Goal: Task Accomplishment & Management: Manage account settings

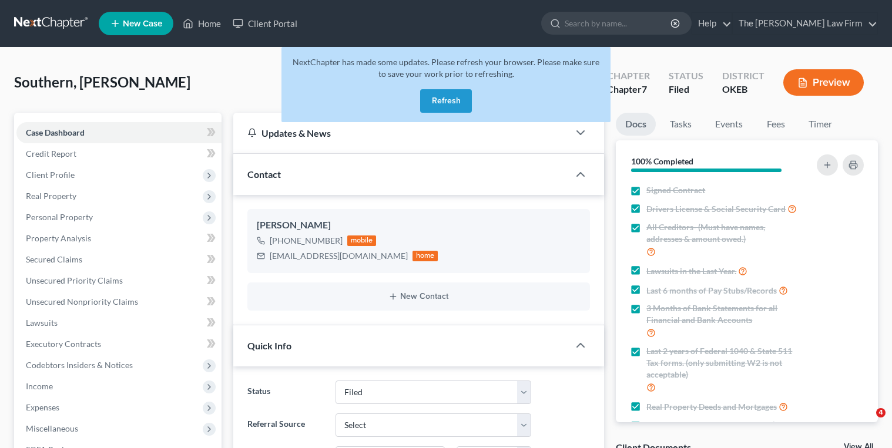
select select "2"
click at [440, 105] on button "Refresh" at bounding box center [446, 101] width 52 height 24
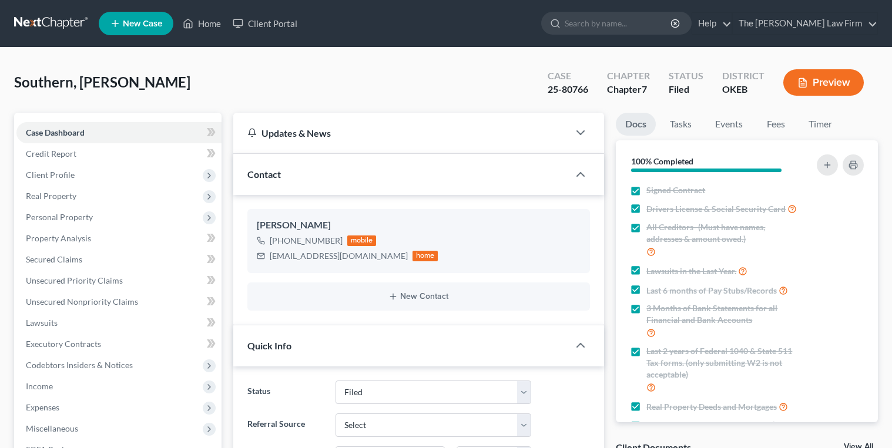
select select "2"
click at [554, 86] on div "25-80766" at bounding box center [568, 90] width 41 height 14
copy div "25-80766"
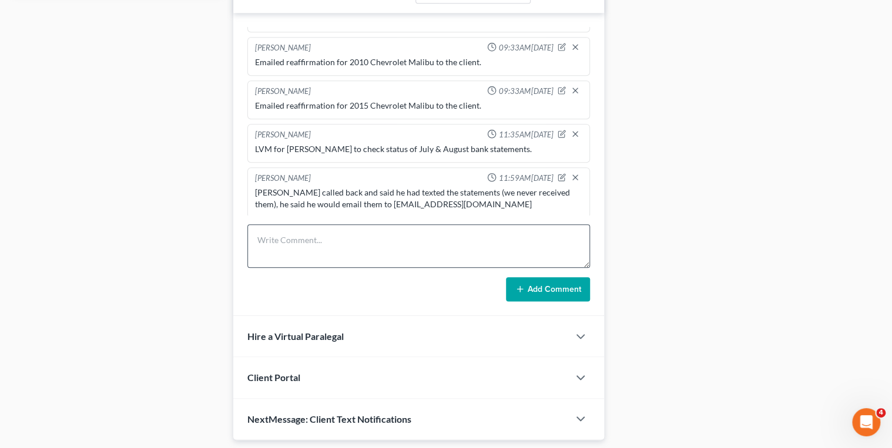
scroll to position [589, 0]
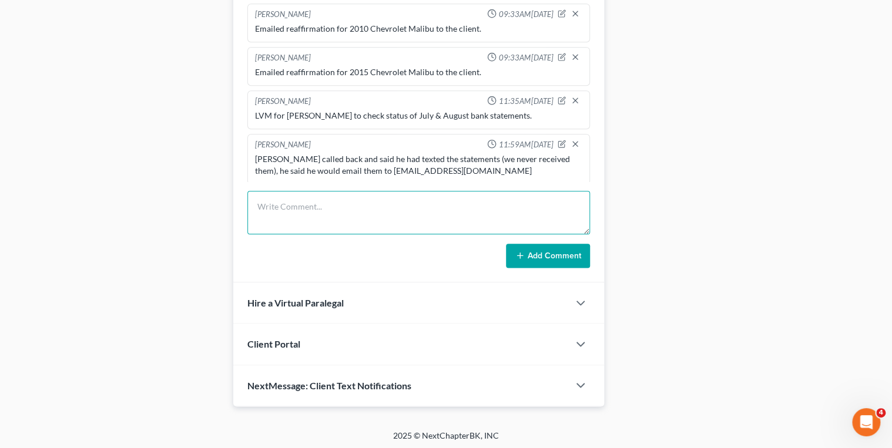
click at [397, 201] on textarea at bounding box center [418, 212] width 343 height 43
type textarea "Received and uploaded to Axos July & August Cashapp statements."
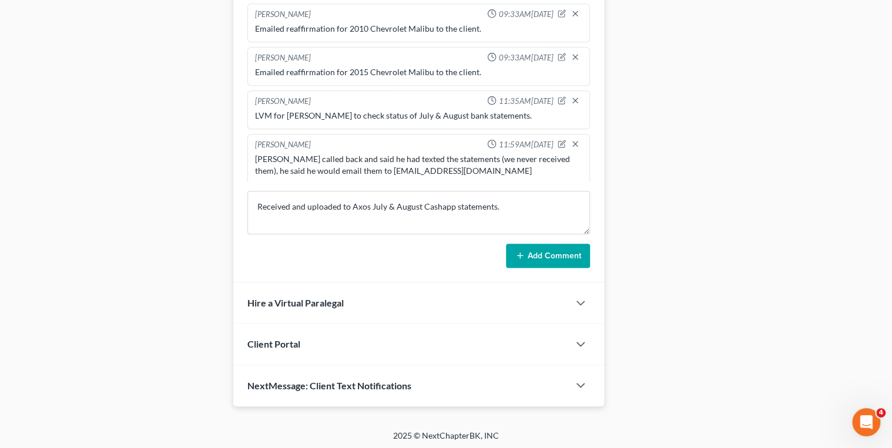
click at [520, 251] on icon at bounding box center [519, 255] width 9 height 9
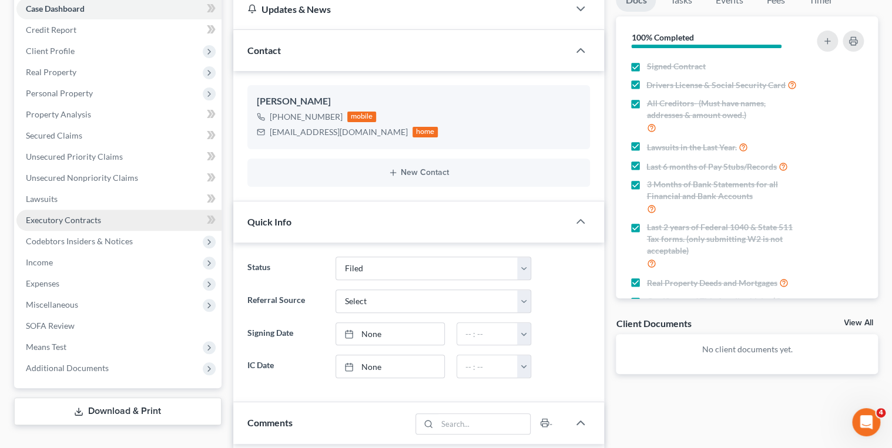
scroll to position [119, 0]
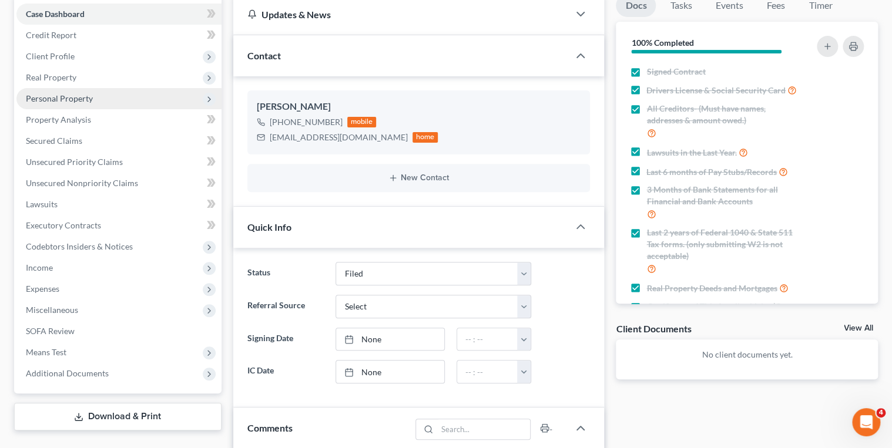
click at [120, 101] on span "Personal Property" at bounding box center [118, 98] width 205 height 21
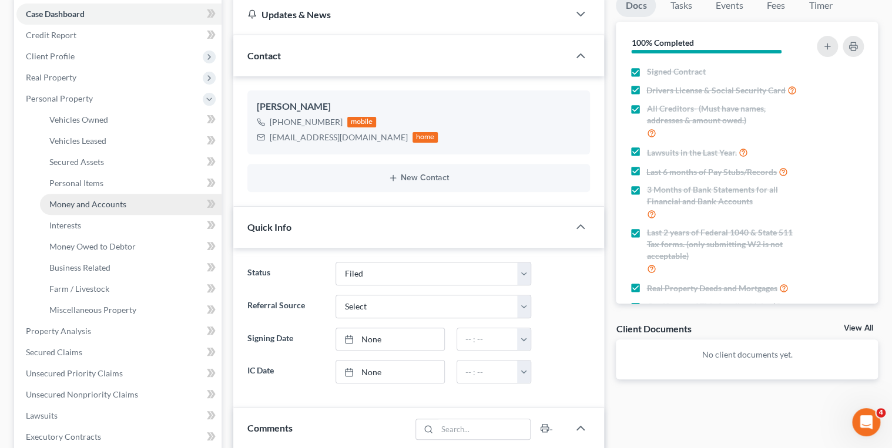
click at [112, 199] on span "Money and Accounts" at bounding box center [87, 204] width 77 height 10
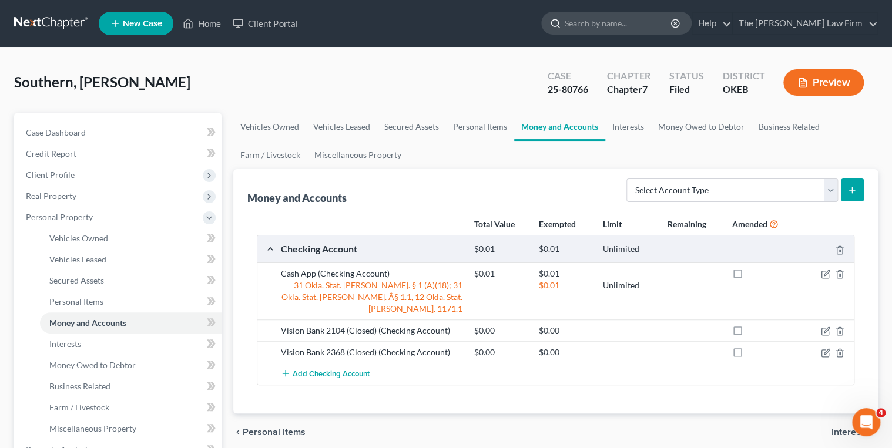
click at [633, 25] on input "search" at bounding box center [619, 23] width 108 height 22
click at [38, 22] on link at bounding box center [51, 23] width 75 height 21
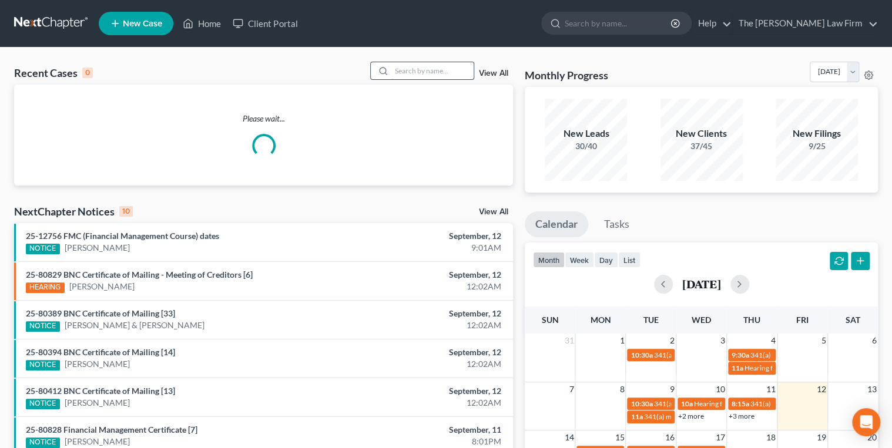
click at [427, 75] on input "search" at bounding box center [432, 70] width 82 height 17
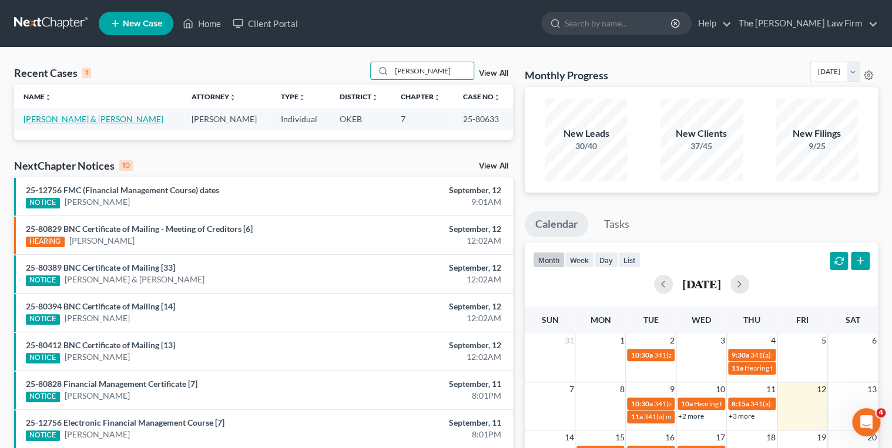
type input "[PERSON_NAME]"
click at [109, 120] on link "[PERSON_NAME] & [PERSON_NAME]" at bounding box center [94, 119] width 140 height 10
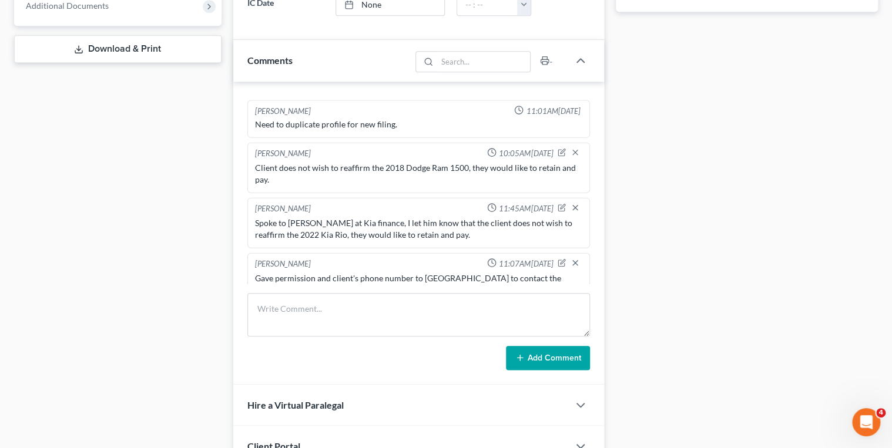
scroll to position [517, 0]
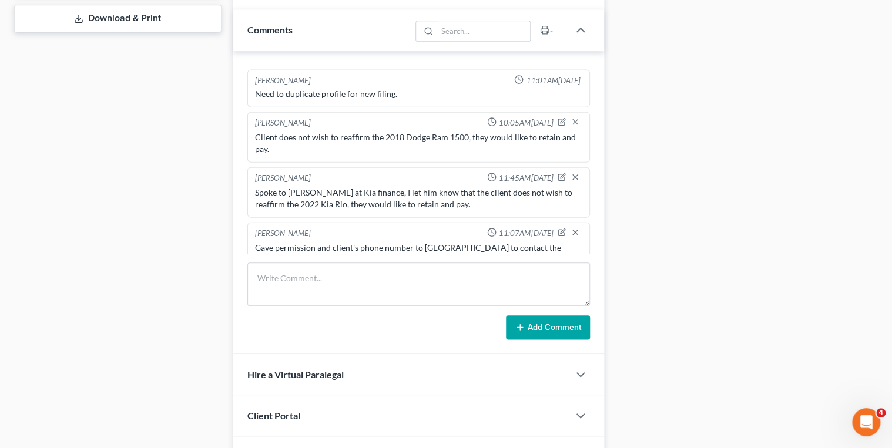
drag, startPoint x: 475, startPoint y: 183, endPoint x: 252, endPoint y: 174, distance: 223.5
click at [253, 184] on div "Spoke to [PERSON_NAME] at Kia finance, I let him know that the client does not …" at bounding box center [419, 198] width 333 height 28
copy div "Spoke to [PERSON_NAME] at Kia finance, I let him know that the client does not …"
click at [307, 280] on textarea at bounding box center [418, 284] width 343 height 43
paste textarea "Spoke to [PERSON_NAME] at Kia finance, I let him know that the client does not …"
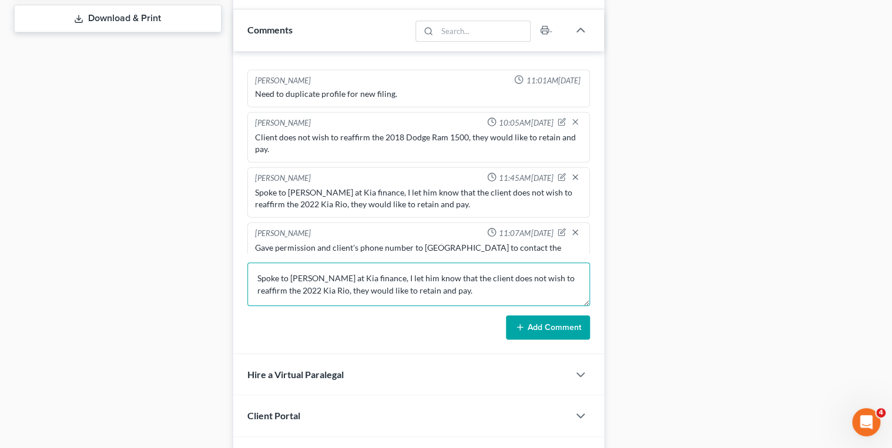
click at [349, 278] on textarea "Spoke to [PERSON_NAME] at Kia finance, I let him know that the client does not …" at bounding box center [418, 284] width 343 height 43
click at [400, 279] on textarea "Spoke to [PERSON_NAME] at Kia finance, I let him know that the client does not …" at bounding box center [418, 284] width 343 height 43
type textarea "Spoke to [PERSON_NAME] at Kia finance, I let her know that the client does not …"
click at [526, 323] on button "Add Comment" at bounding box center [548, 328] width 84 height 25
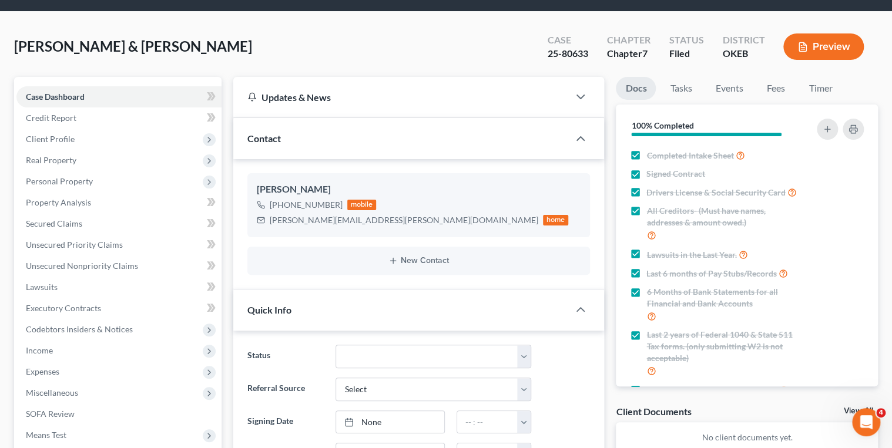
scroll to position [0, 0]
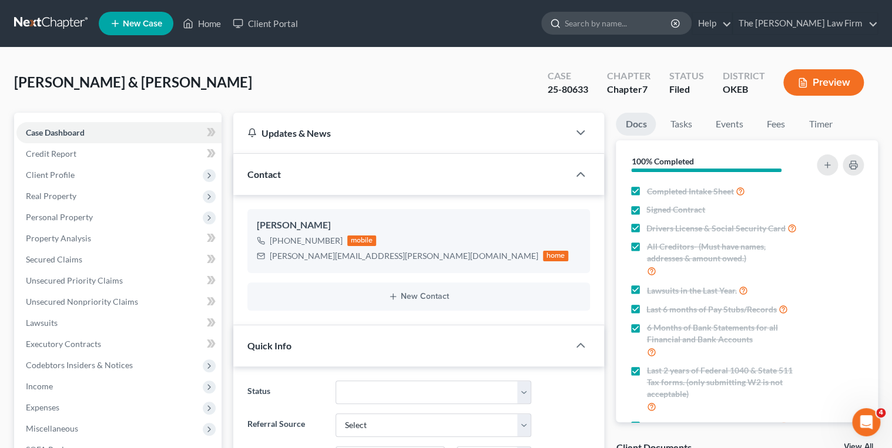
click at [637, 18] on input "search" at bounding box center [619, 23] width 108 height 22
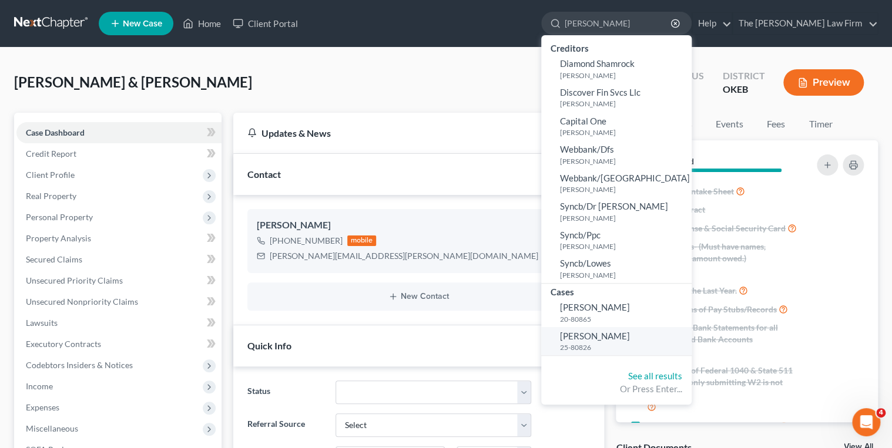
type input "[PERSON_NAME]"
click at [630, 331] on span "[PERSON_NAME]" at bounding box center [595, 336] width 70 height 11
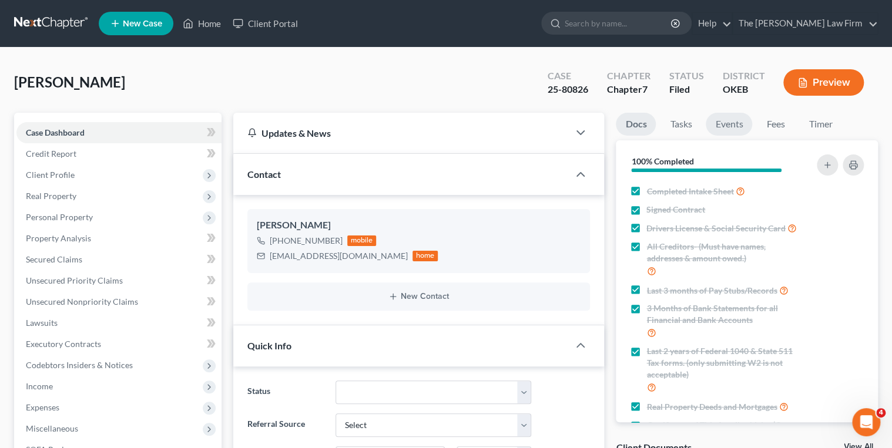
click at [725, 125] on link "Events" at bounding box center [729, 124] width 46 height 23
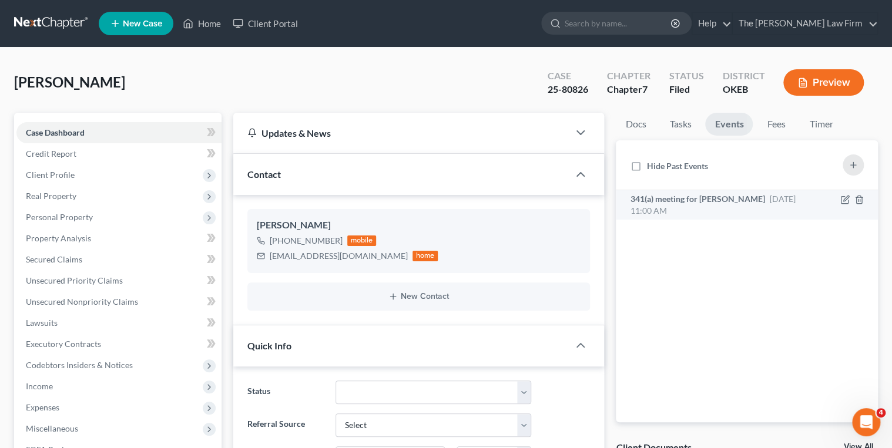
click at [754, 197] on span "[DATE] 11:00 AM" at bounding box center [712, 205] width 165 height 22
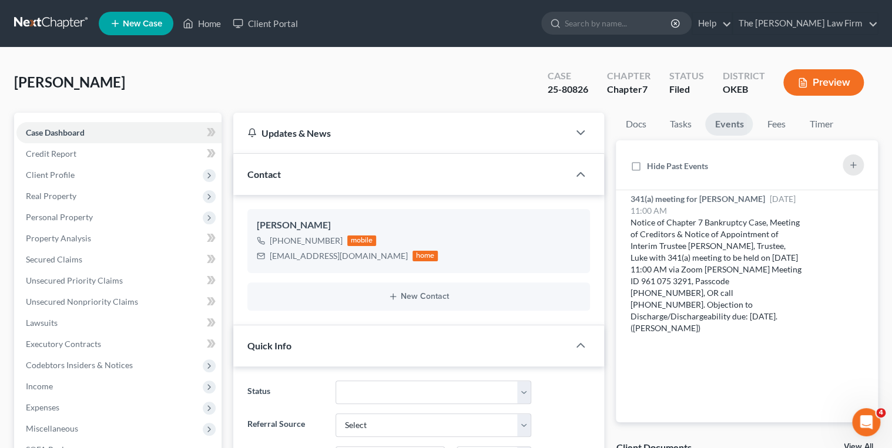
click at [558, 90] on div "25-80826" at bounding box center [568, 90] width 41 height 14
click at [559, 89] on div "25-80826" at bounding box center [568, 90] width 41 height 14
copy div "25-80826"
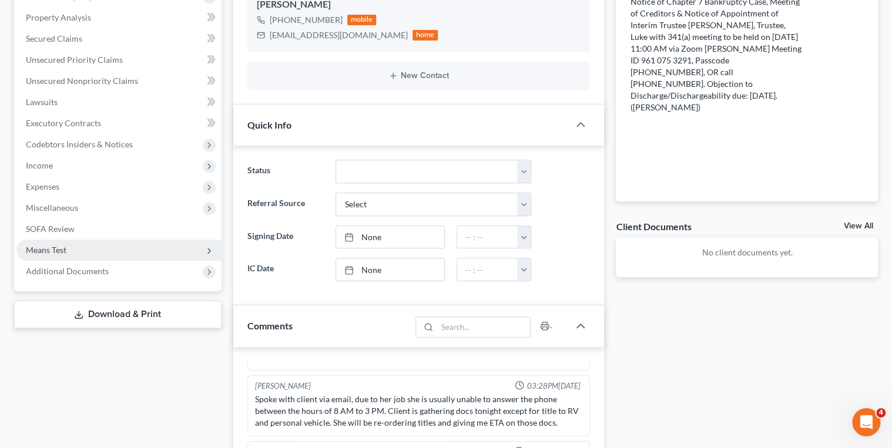
scroll to position [235, 0]
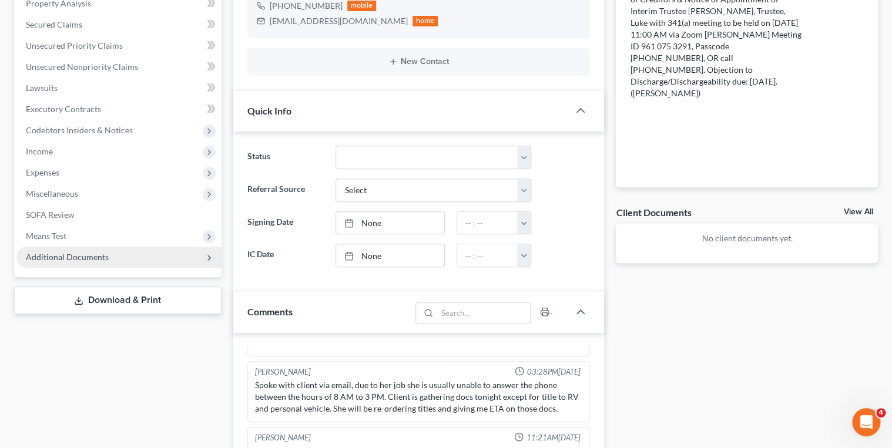
click at [99, 252] on span "Additional Documents" at bounding box center [67, 257] width 83 height 10
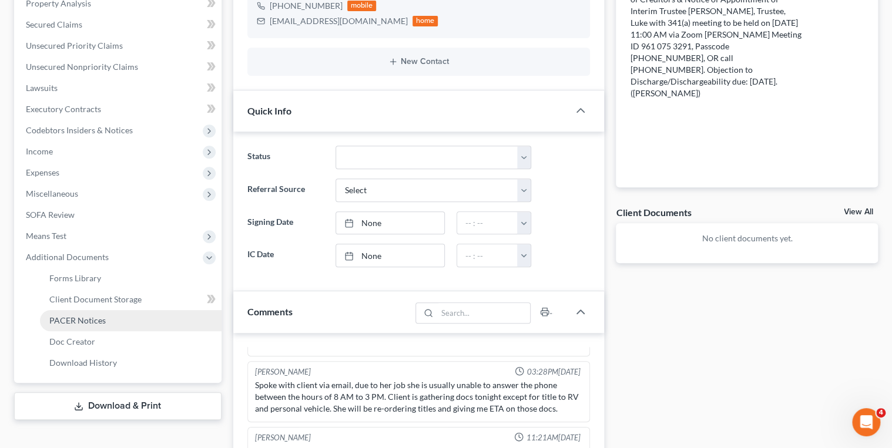
click at [95, 320] on span "PACER Notices" at bounding box center [77, 321] width 56 height 10
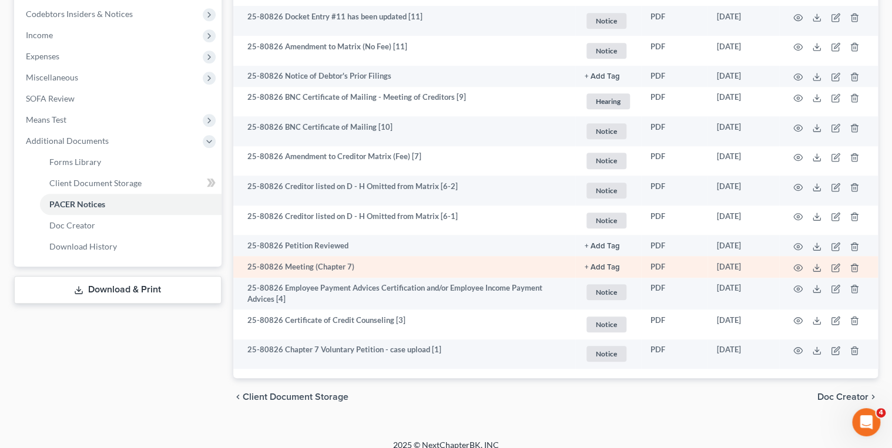
scroll to position [364, 0]
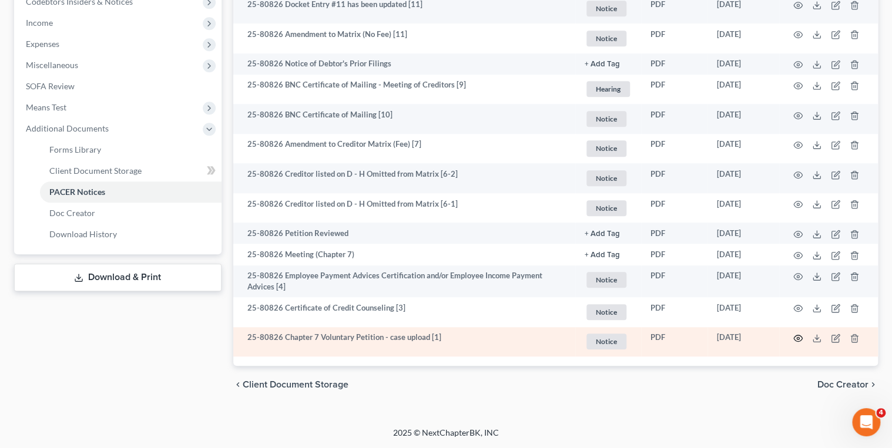
click at [800, 339] on icon "button" at bounding box center [797, 338] width 9 height 9
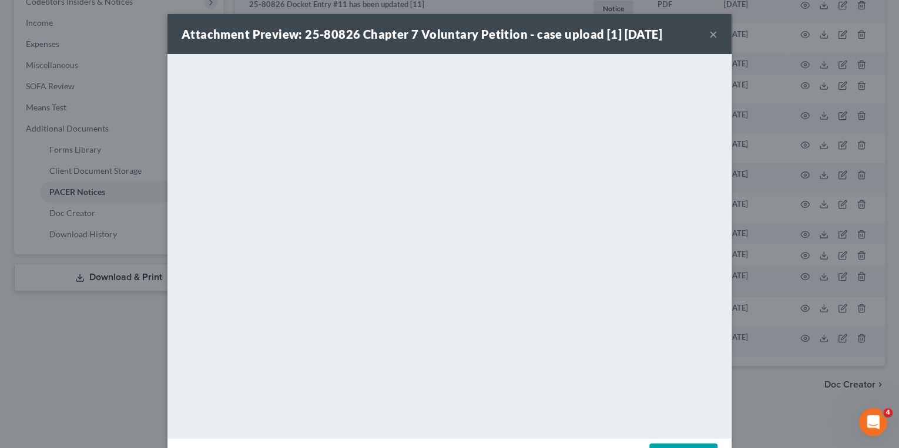
click at [713, 34] on button "×" at bounding box center [713, 34] width 8 height 14
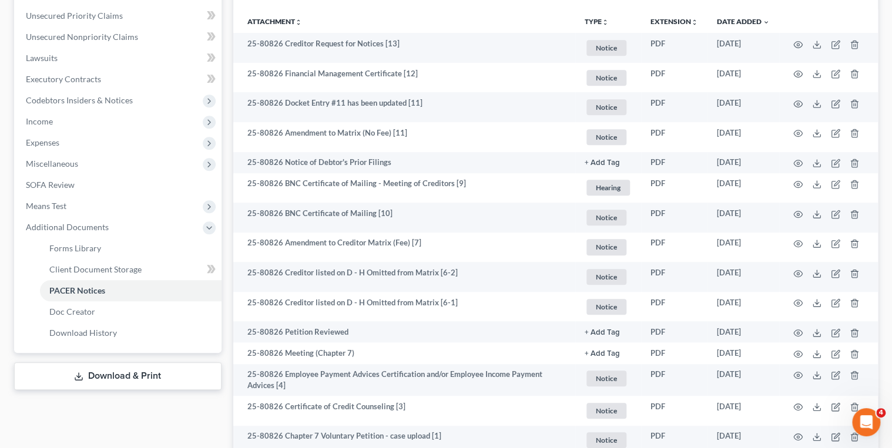
scroll to position [0, 0]
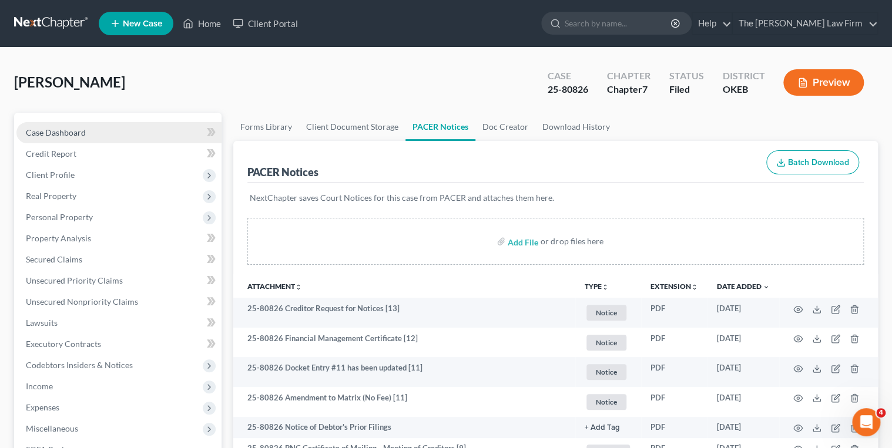
click at [116, 130] on link "Case Dashboard" at bounding box center [118, 132] width 205 height 21
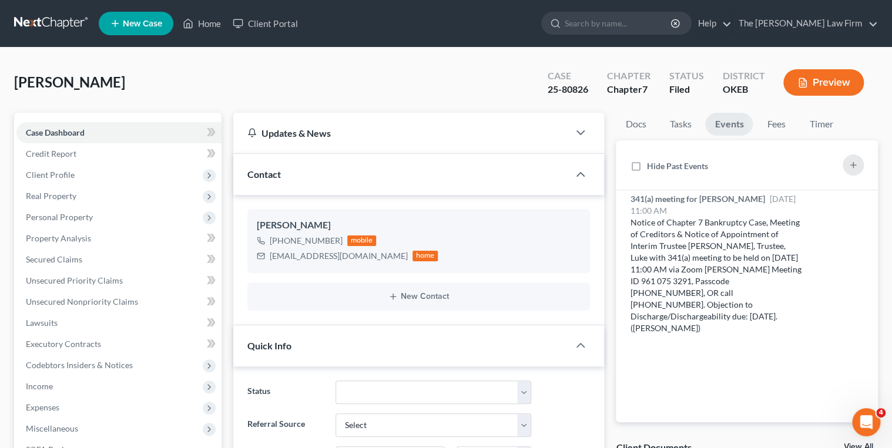
scroll to position [476, 0]
click at [561, 88] on div "25-80826" at bounding box center [568, 90] width 41 height 14
copy div "25-80826"
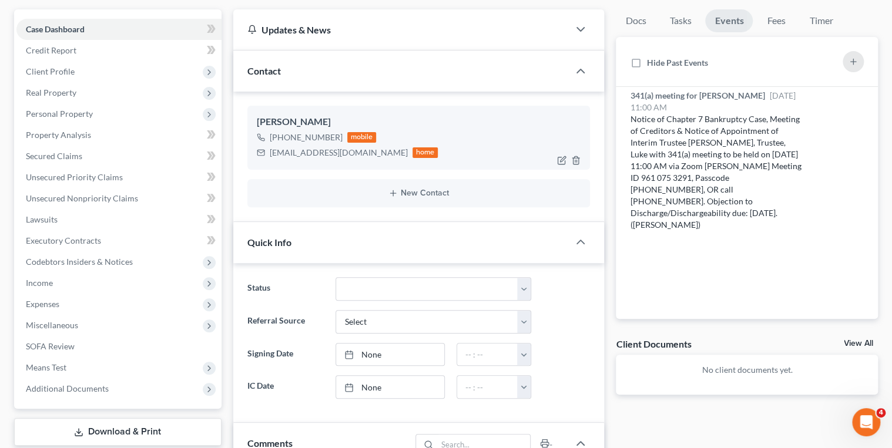
scroll to position [94, 0]
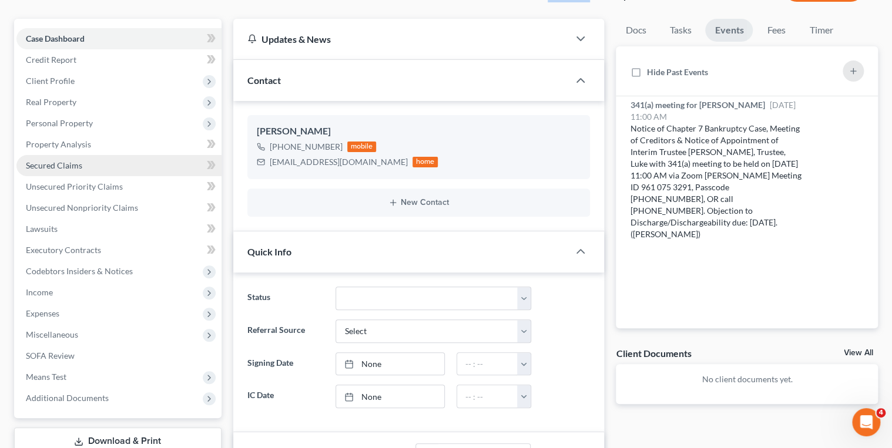
click at [136, 171] on link "Secured Claims" at bounding box center [118, 165] width 205 height 21
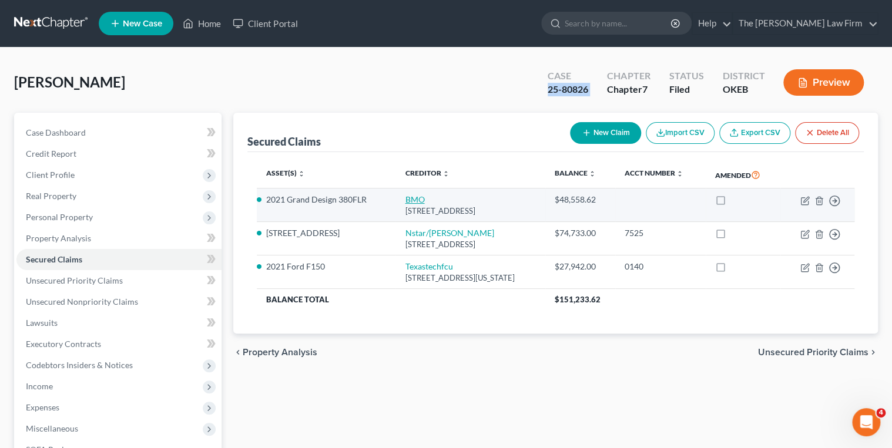
click at [407, 200] on link "BMO" at bounding box center [414, 200] width 19 height 10
select select "14"
select select "2"
select select "0"
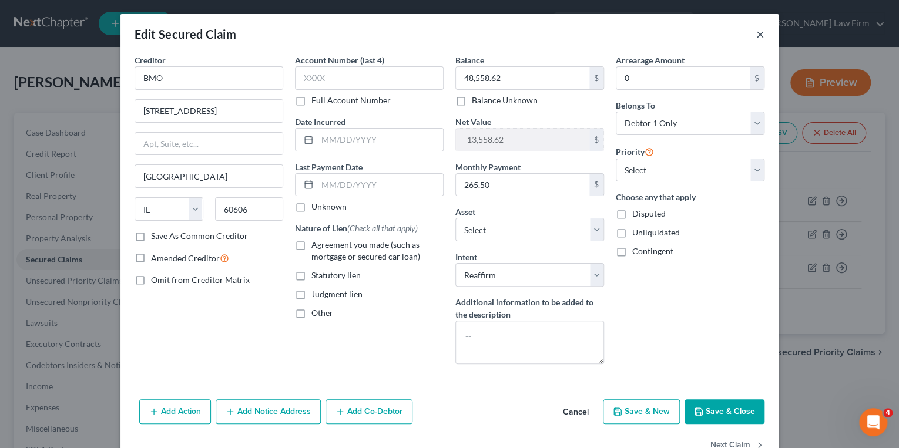
click at [760, 31] on button "×" at bounding box center [760, 34] width 8 height 14
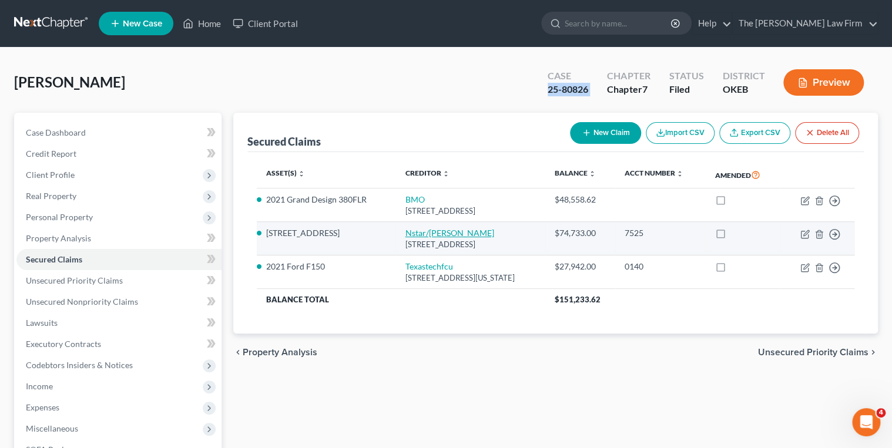
click at [424, 233] on link "Nstar/[PERSON_NAME]" at bounding box center [449, 233] width 89 height 10
select select "45"
select select "5"
select select "2"
select select "0"
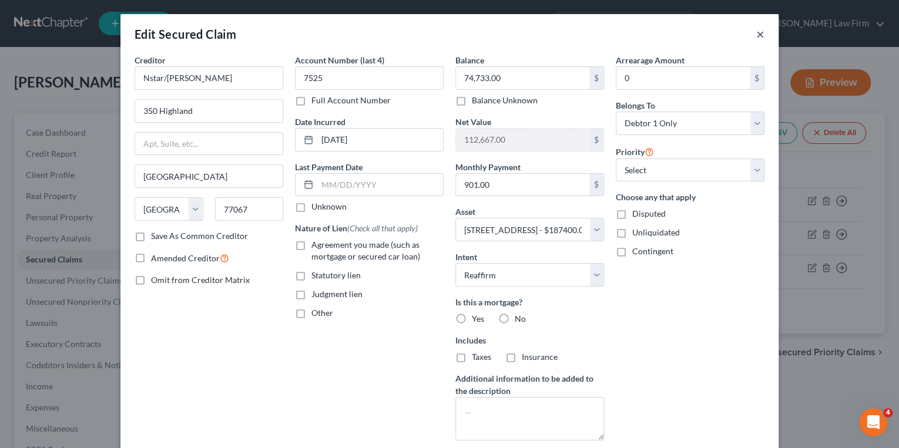
click at [757, 33] on button "×" at bounding box center [760, 34] width 8 height 14
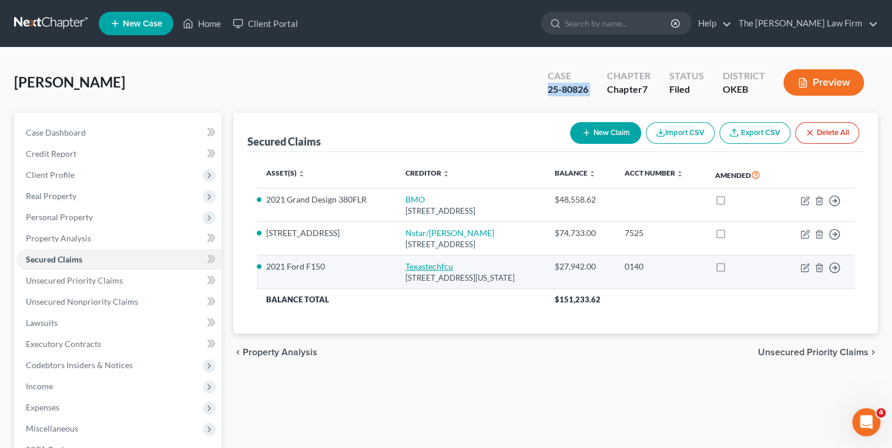
click at [430, 267] on link "Texastechfcu" at bounding box center [429, 267] width 48 height 10
select select "45"
select select "2"
select select "0"
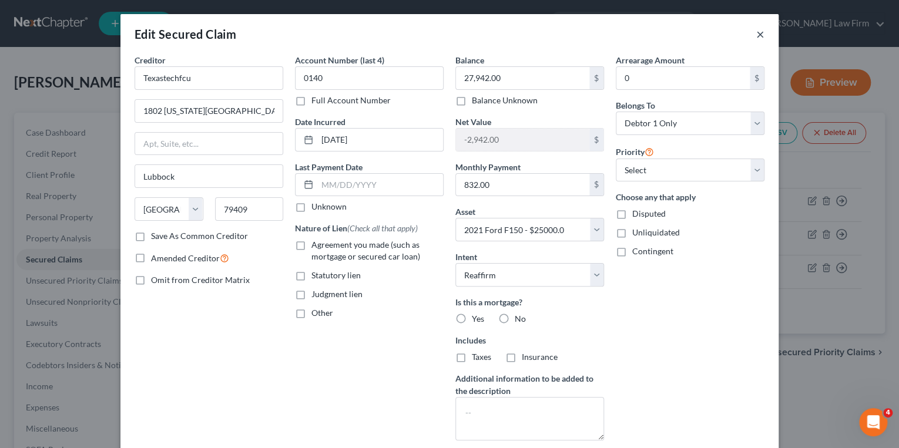
click at [759, 35] on button "×" at bounding box center [760, 34] width 8 height 14
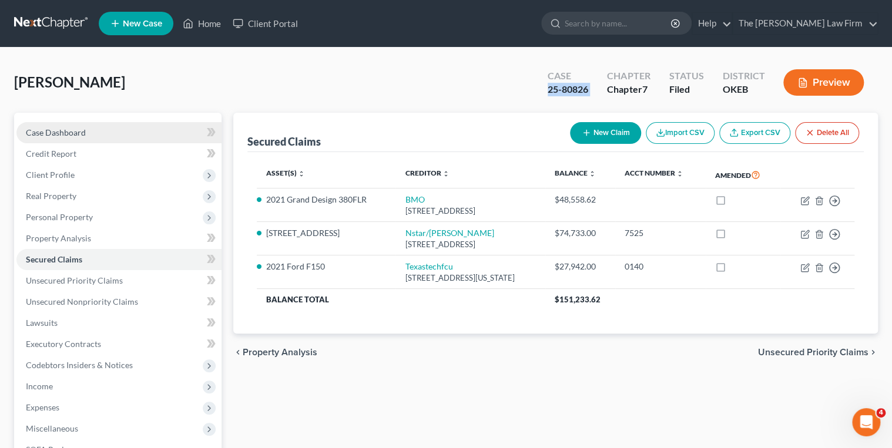
drag, startPoint x: 153, startPoint y: 126, endPoint x: 160, endPoint y: 128, distance: 7.1
click at [153, 126] on link "Case Dashboard" at bounding box center [118, 132] width 205 height 21
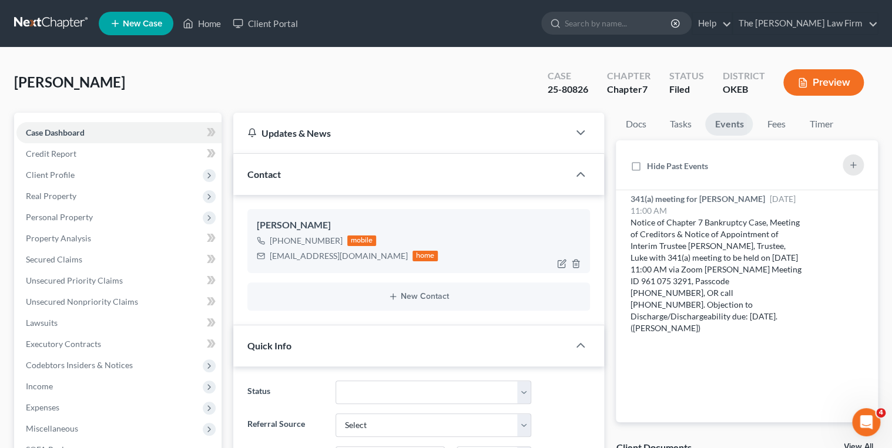
click at [306, 257] on div "[EMAIL_ADDRESS][DOMAIN_NAME]" at bounding box center [339, 256] width 138 height 12
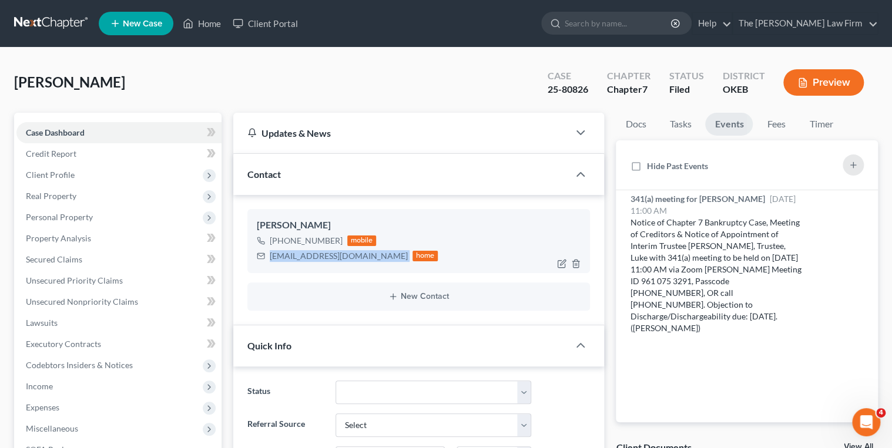
click at [308, 254] on div "[EMAIL_ADDRESS][DOMAIN_NAME]" at bounding box center [339, 256] width 138 height 12
copy div "[EMAIL_ADDRESS][DOMAIN_NAME]"
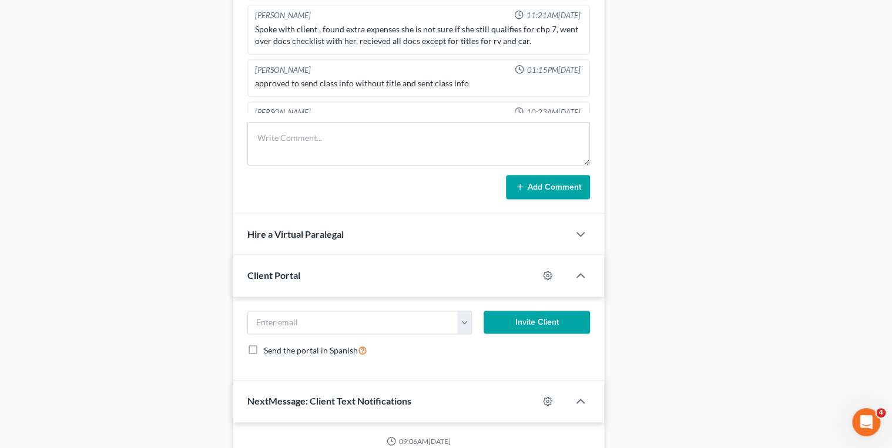
scroll to position [658, 0]
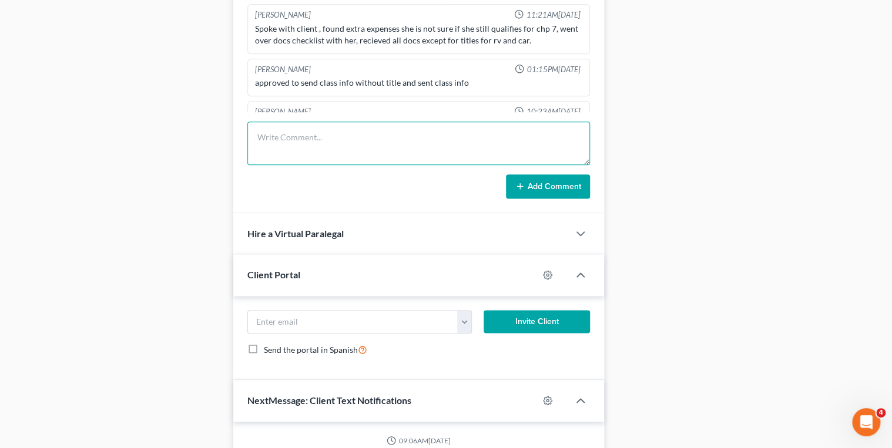
click at [360, 127] on textarea at bounding box center [418, 143] width 343 height 43
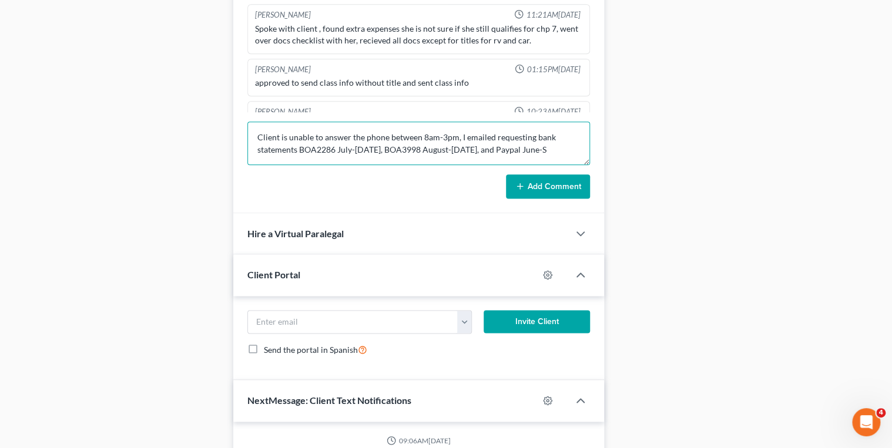
scroll to position [2, 0]
click at [460, 156] on textarea "Client is unable to answer the phone between 8am-3pm, I emailed requesting bank…" at bounding box center [418, 143] width 343 height 43
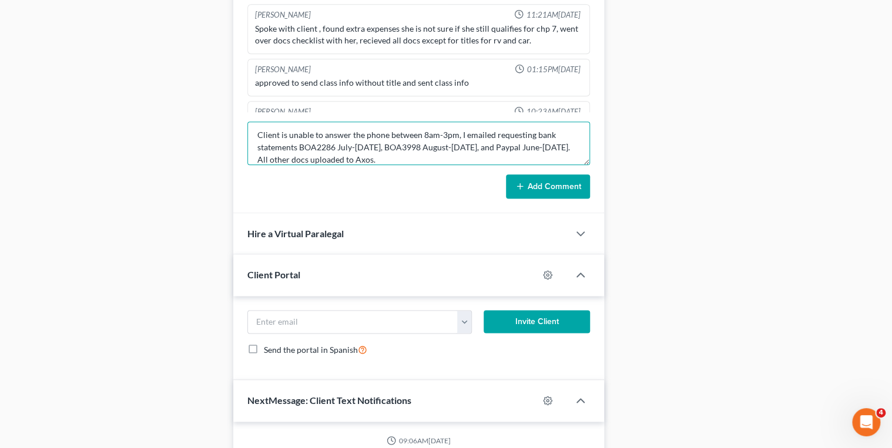
type textarea "Client is unable to answer the phone between 8am-3pm, I emailed requesting bank…"
click at [521, 186] on line at bounding box center [520, 186] width 5 height 0
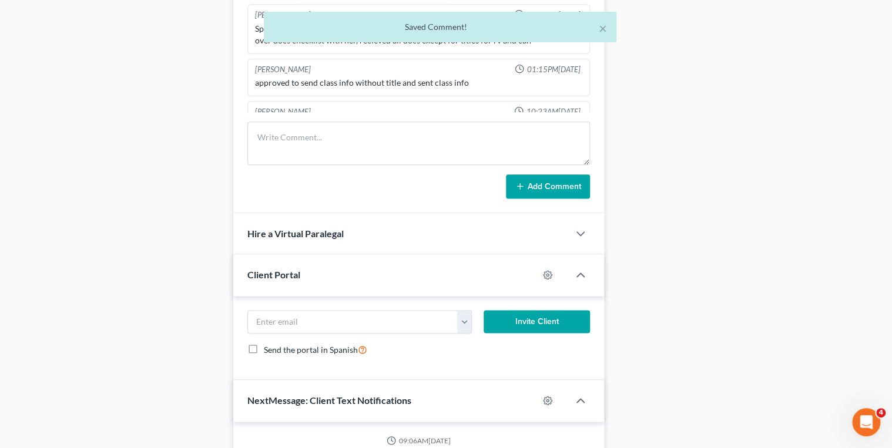
scroll to position [543, 0]
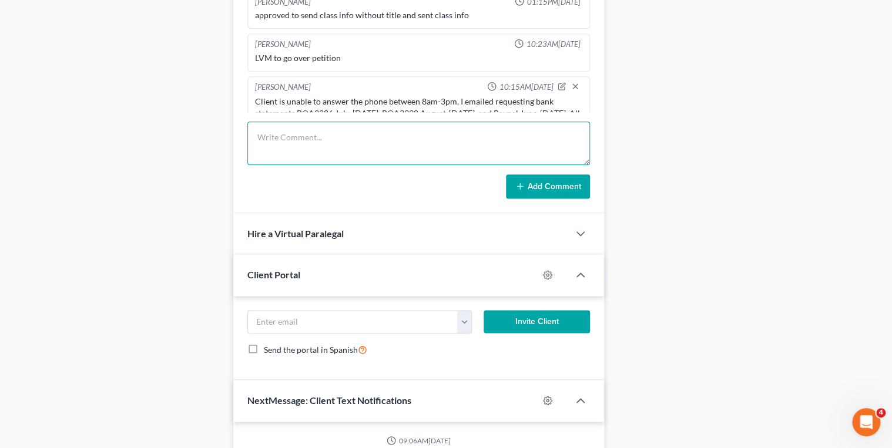
click at [299, 130] on textarea at bounding box center [418, 143] width 343 height 43
type textarea "What is in her drive for Paypal is a transaction report and not actual statemen…"
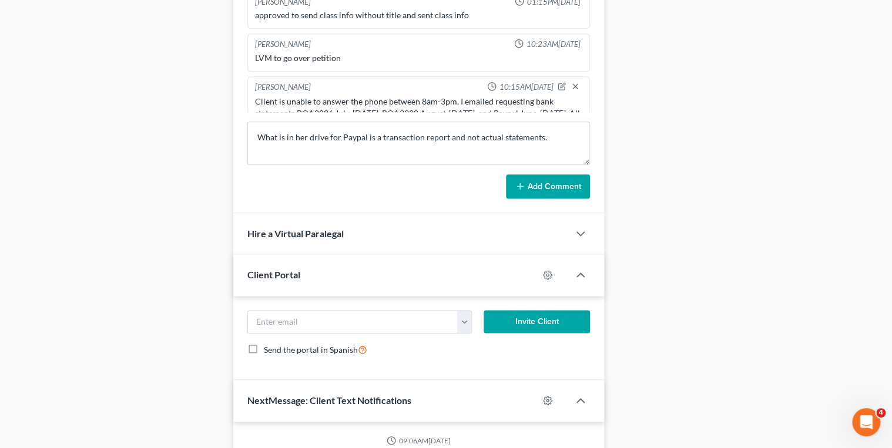
click at [514, 188] on button "Add Comment" at bounding box center [548, 187] width 84 height 25
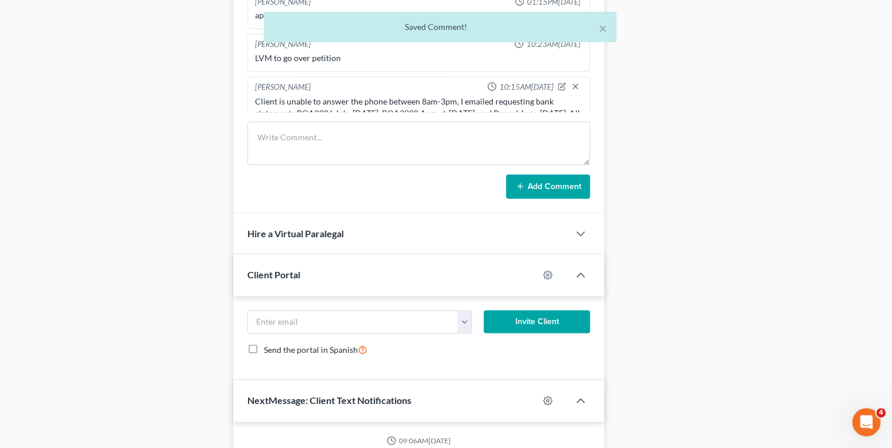
scroll to position [586, 0]
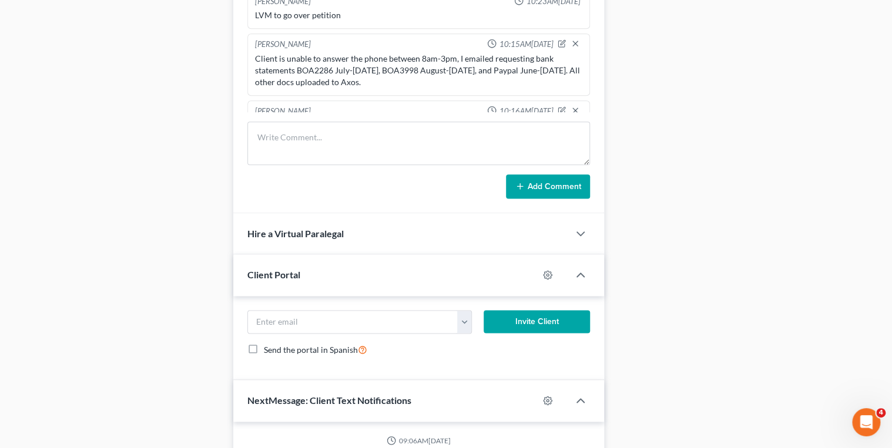
click at [398, 53] on div "Client is unable to answer the phone between 8am-3pm, I emailed requesting bank…" at bounding box center [419, 70] width 328 height 35
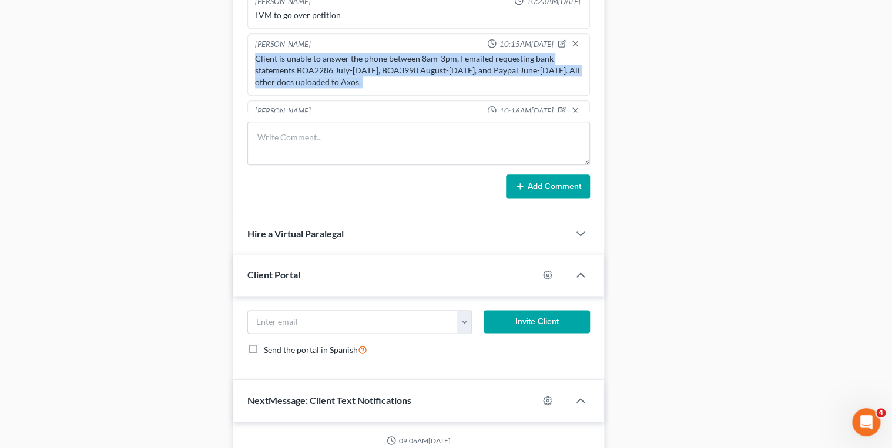
click at [398, 53] on div "Client is unable to answer the phone between 8am-3pm, I emailed requesting bank…" at bounding box center [419, 70] width 328 height 35
copy div "Client is unable to answer the phone between 8am-3pm, I emailed requesting bank…"
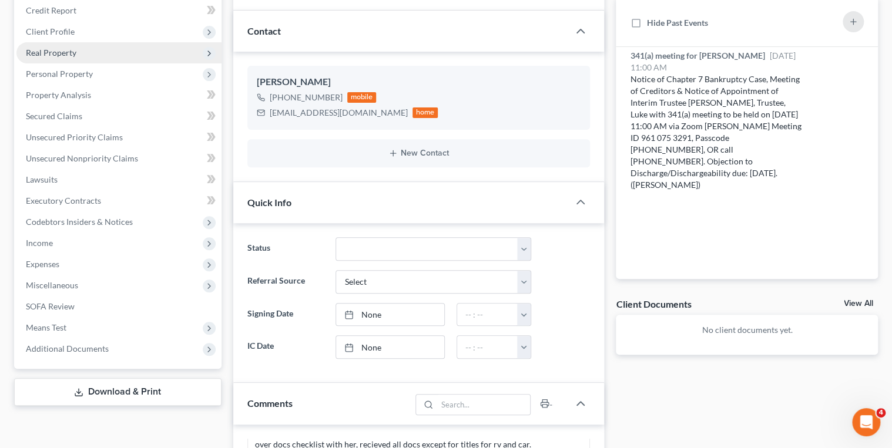
scroll to position [94, 0]
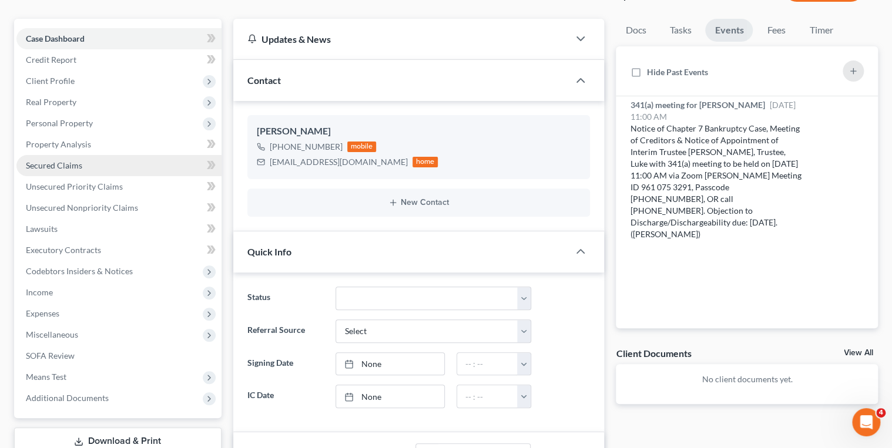
click at [73, 163] on span "Secured Claims" at bounding box center [54, 165] width 56 height 10
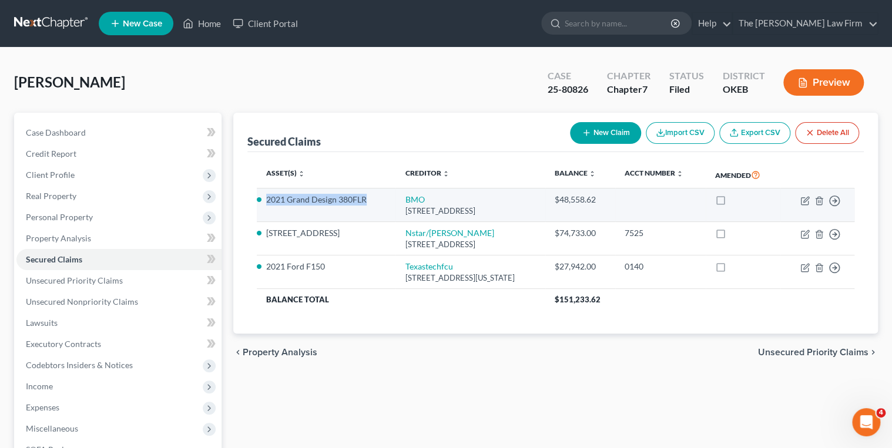
drag, startPoint x: 266, startPoint y: 200, endPoint x: 366, endPoint y: 205, distance: 100.0
click at [366, 205] on li "2021 Grand Design 380FLR" at bounding box center [326, 200] width 120 height 12
drag, startPoint x: 366, startPoint y: 205, endPoint x: 336, endPoint y: 201, distance: 30.8
copy li "2021 Grand Design 380FLR"
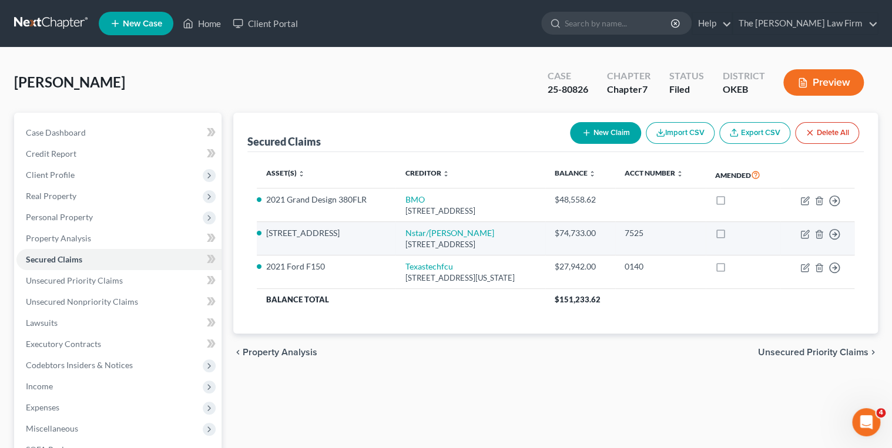
click at [301, 232] on li "[STREET_ADDRESS]" at bounding box center [326, 233] width 120 height 12
copy li "[STREET_ADDRESS]"
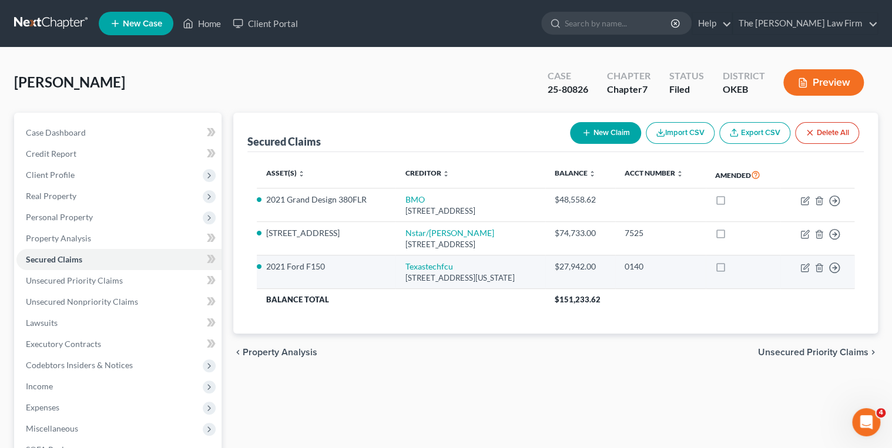
click at [285, 267] on li "2021 Ford F150" at bounding box center [326, 267] width 120 height 12
copy li "2021 Ford F150"
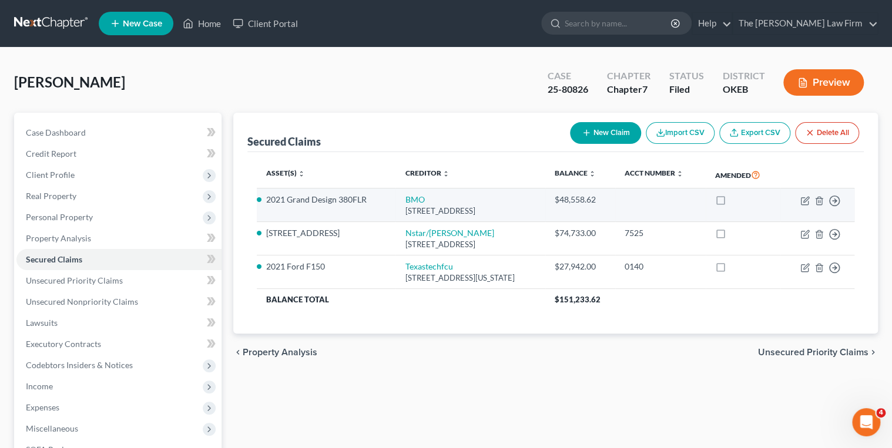
click at [291, 197] on li "2021 Grand Design 380FLR" at bounding box center [326, 200] width 120 height 12
copy li "2021 Grand Design 380FLR"
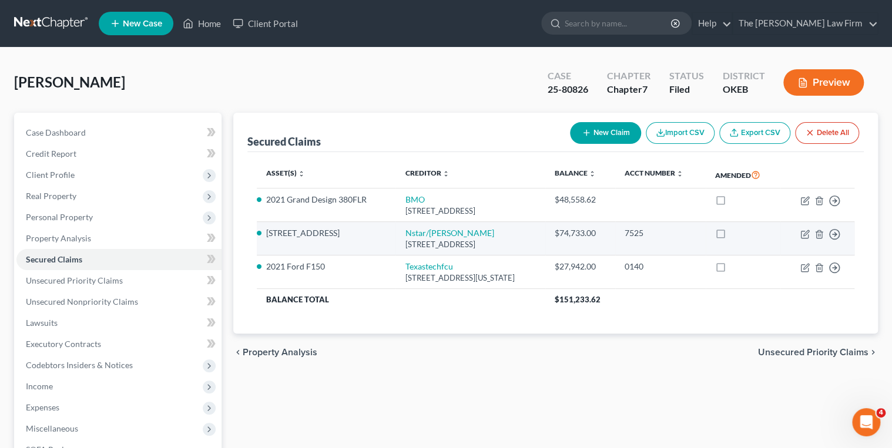
click at [300, 236] on li "[STREET_ADDRESS]" at bounding box center [326, 233] width 120 height 12
copy li "[STREET_ADDRESS]"
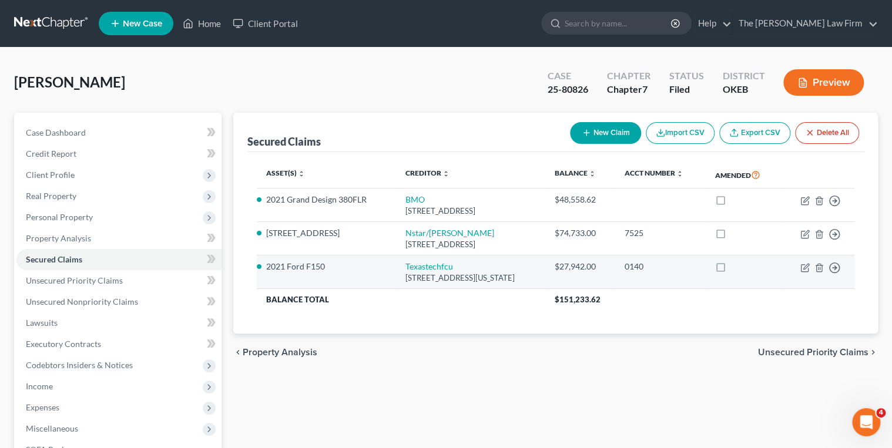
click at [291, 261] on li "2021 Ford F150" at bounding box center [326, 267] width 120 height 12
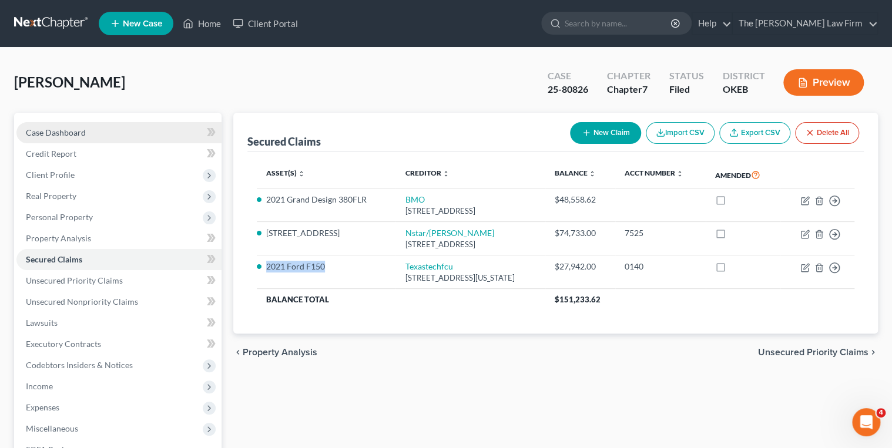
click at [134, 132] on link "Case Dashboard" at bounding box center [118, 132] width 205 height 21
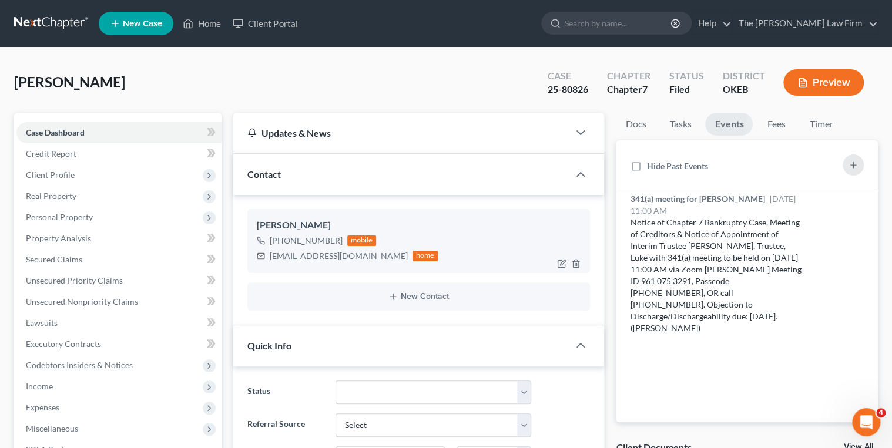
scroll to position [586, 0]
click at [297, 257] on div "[EMAIL_ADDRESS][DOMAIN_NAME]" at bounding box center [339, 256] width 138 height 12
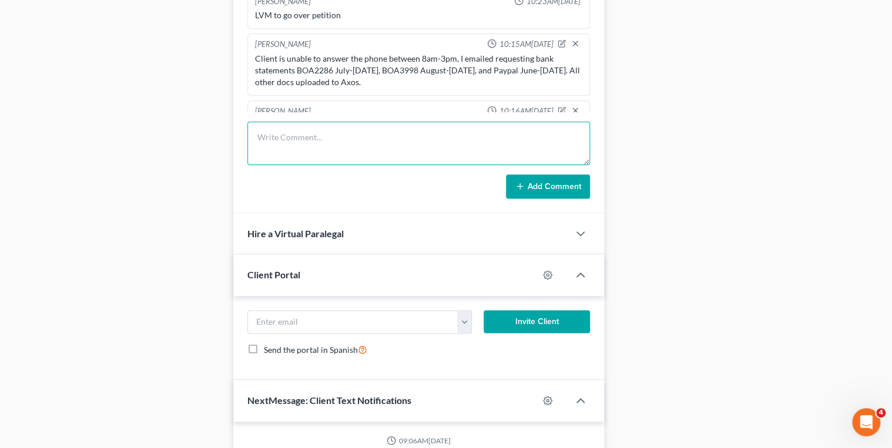
click at [309, 130] on textarea at bounding box center [418, 143] width 343 height 43
type textarea "Emailed the reaffirmation inquiry email."
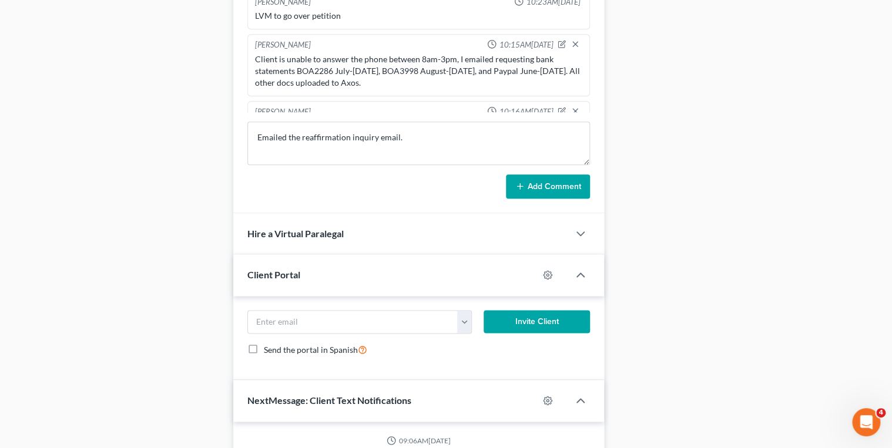
click at [517, 189] on button "Add Comment" at bounding box center [548, 187] width 84 height 25
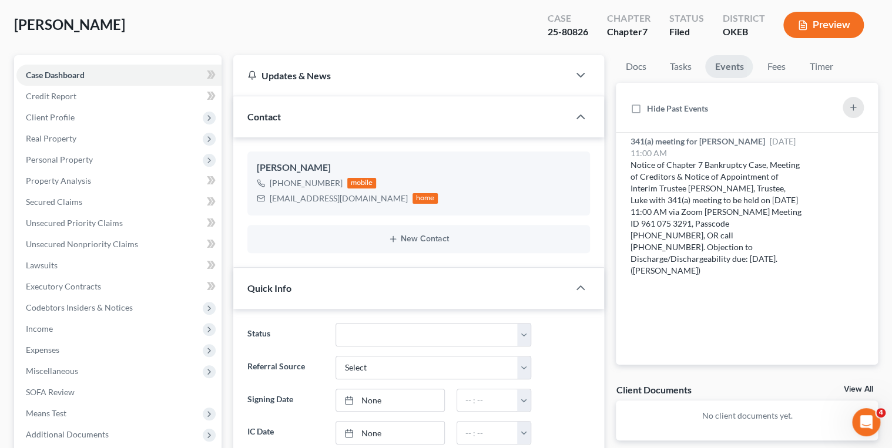
scroll to position [0, 0]
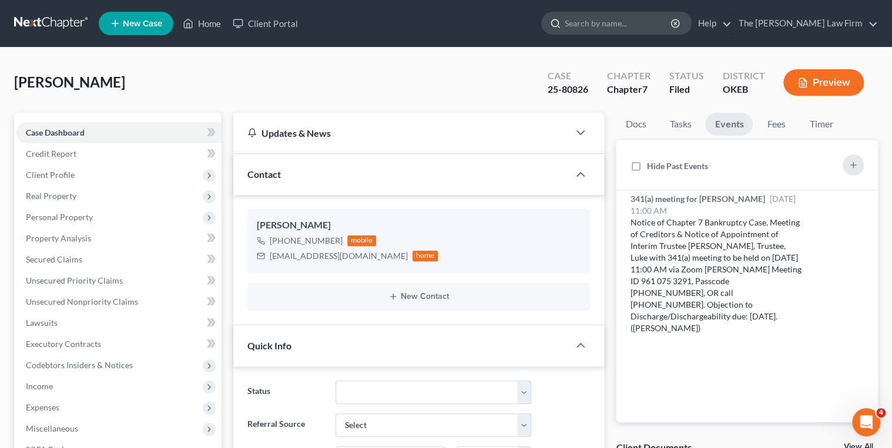
click at [622, 24] on input "search" at bounding box center [619, 23] width 108 height 22
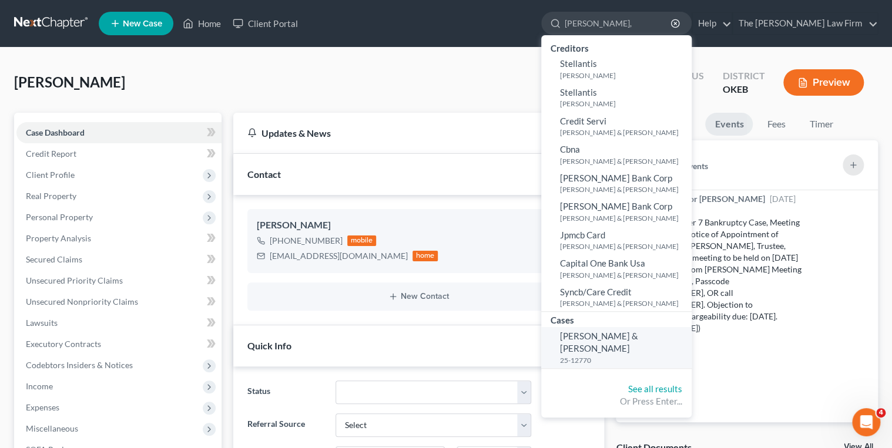
type input "[PERSON_NAME],"
click at [628, 337] on span "[PERSON_NAME] & [PERSON_NAME]" at bounding box center [599, 342] width 78 height 23
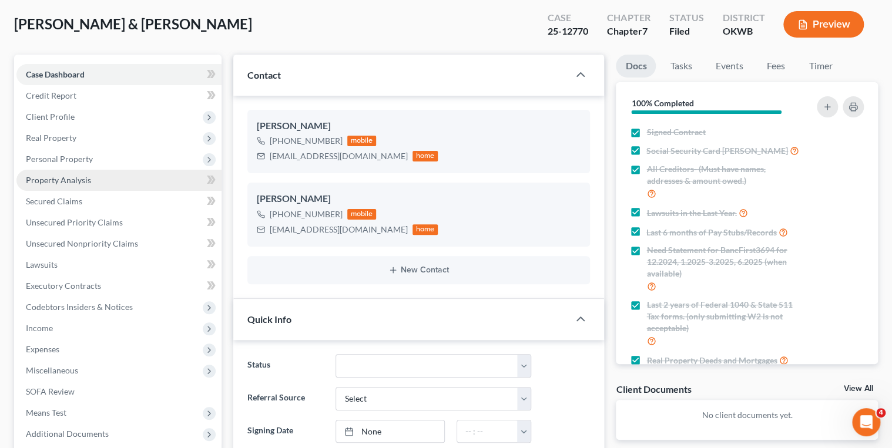
scroll to position [94, 0]
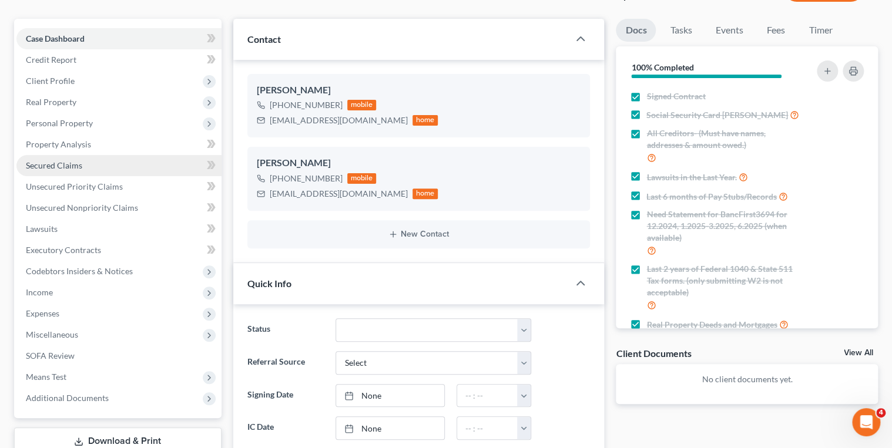
click at [94, 166] on link "Secured Claims" at bounding box center [118, 165] width 205 height 21
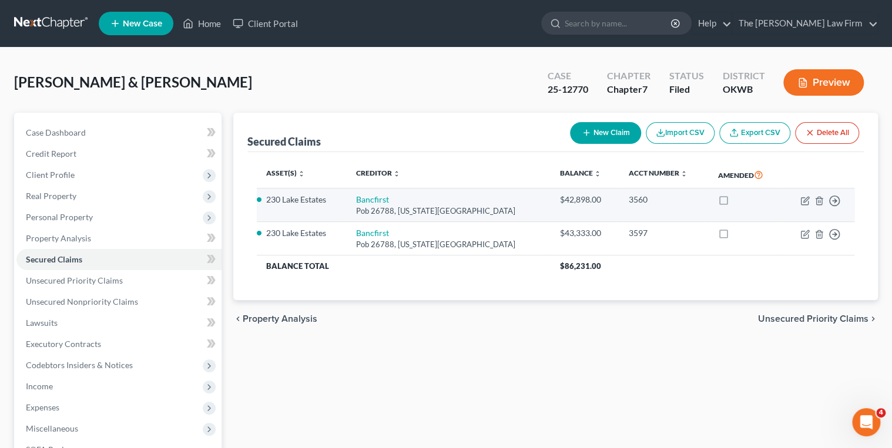
click at [296, 199] on li "230 Lake Estates" at bounding box center [302, 200] width 72 height 12
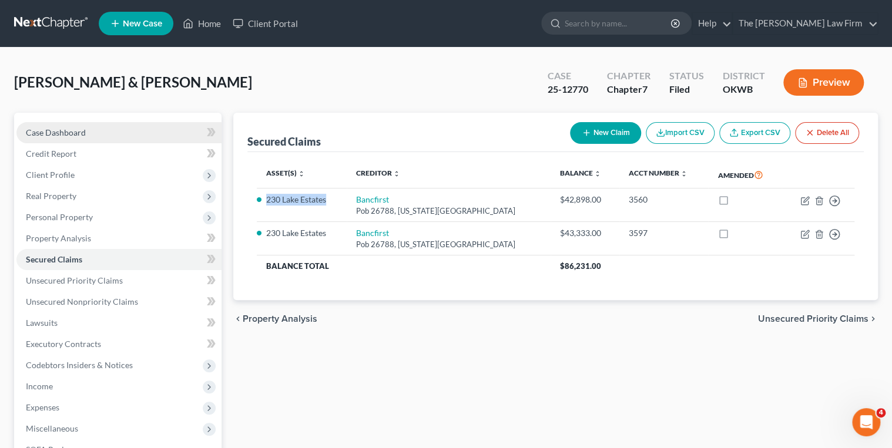
click at [141, 132] on link "Case Dashboard" at bounding box center [118, 132] width 205 height 21
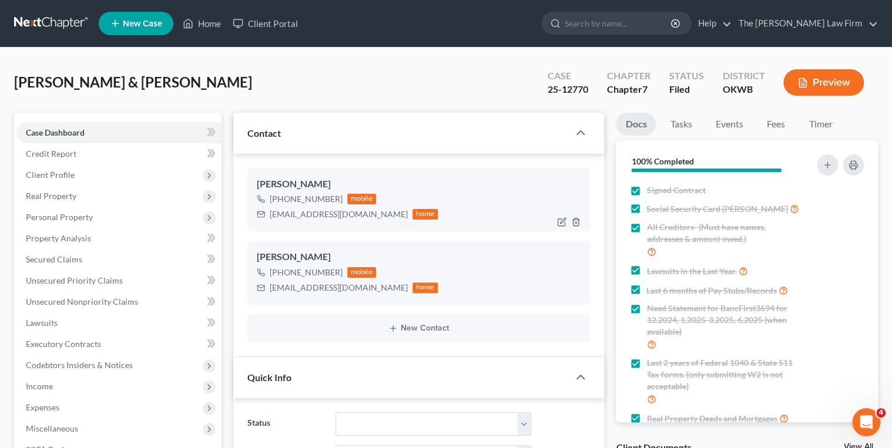
scroll to position [1065, 0]
click at [307, 216] on div "[EMAIL_ADDRESS][DOMAIN_NAME]" at bounding box center [339, 215] width 138 height 12
click at [309, 289] on div "[EMAIL_ADDRESS][DOMAIN_NAME]" at bounding box center [339, 288] width 138 height 12
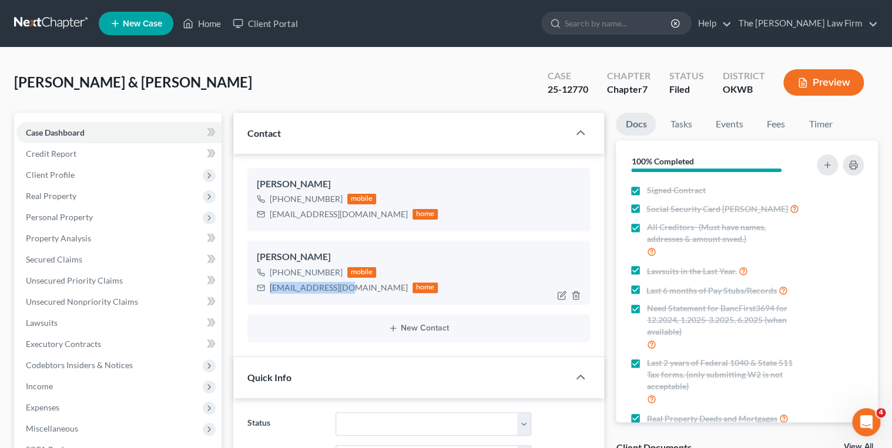
click at [309, 289] on div "[EMAIL_ADDRESS][DOMAIN_NAME]" at bounding box center [339, 288] width 138 height 12
click at [614, 26] on input "search" at bounding box center [619, 23] width 108 height 22
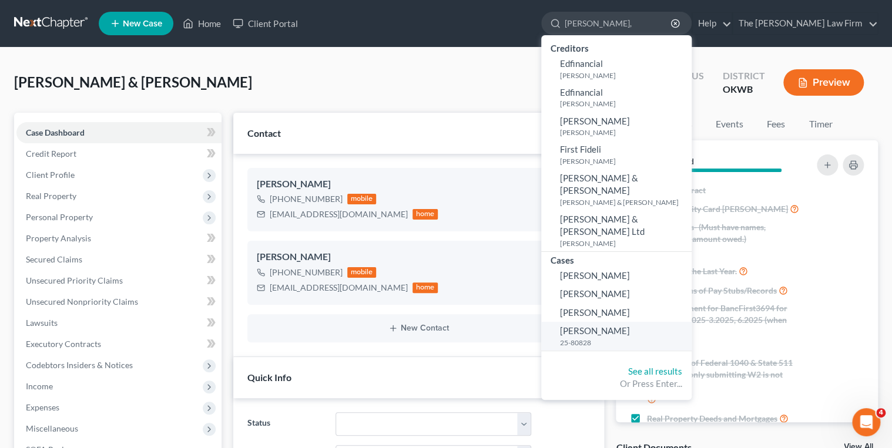
type input "[PERSON_NAME],"
click at [655, 322] on link "[PERSON_NAME] 25-80828" at bounding box center [616, 336] width 150 height 29
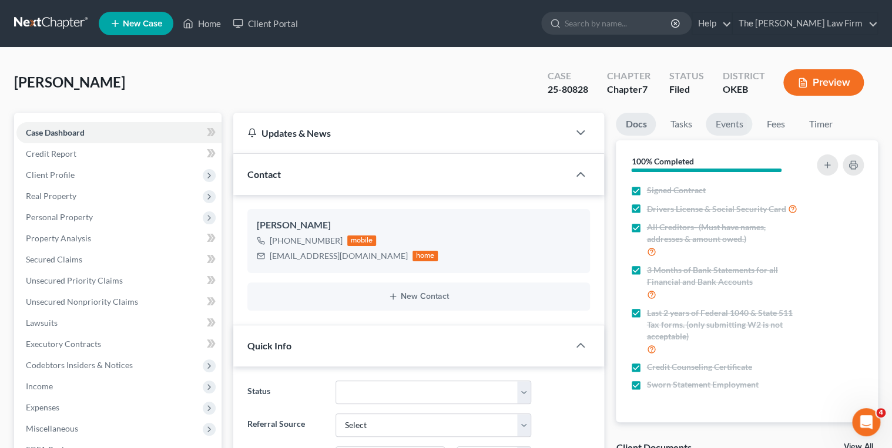
click at [721, 125] on link "Events" at bounding box center [729, 124] width 46 height 23
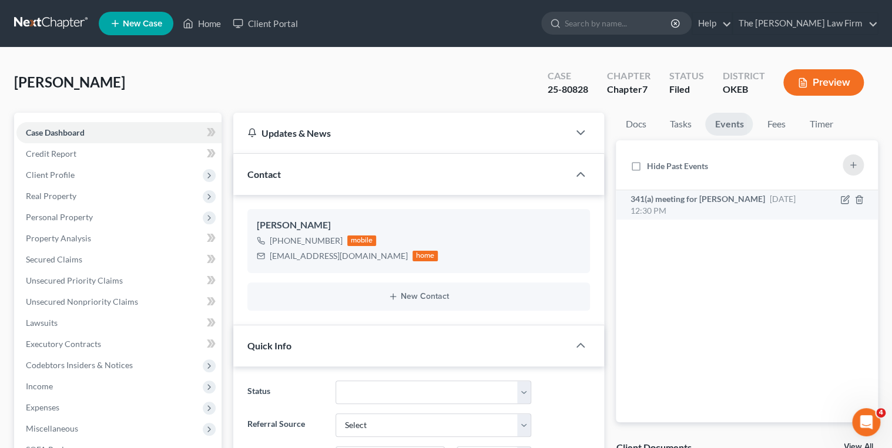
click at [728, 197] on span "341(a) meeting for [PERSON_NAME]" at bounding box center [697, 199] width 135 height 10
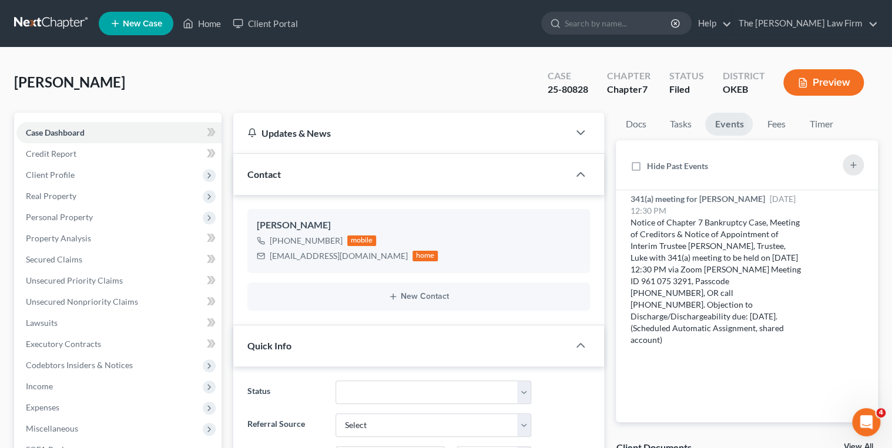
click at [568, 88] on div "25-80828" at bounding box center [568, 90] width 41 height 14
click at [569, 88] on div "25-80828" at bounding box center [568, 90] width 41 height 14
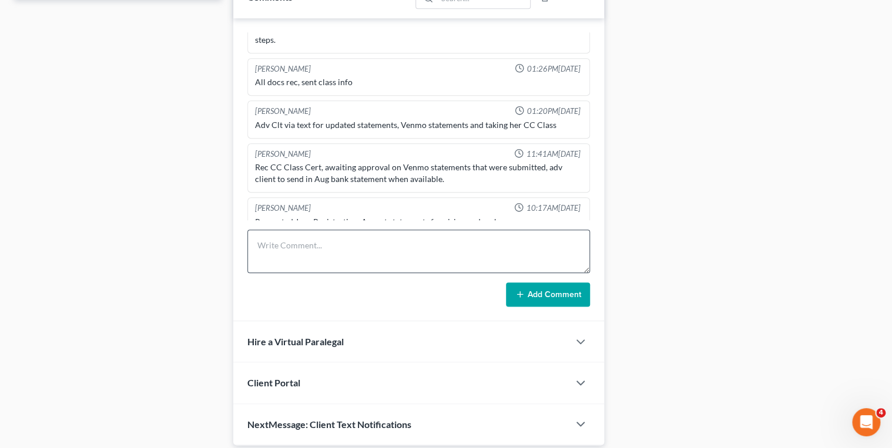
scroll to position [589, 0]
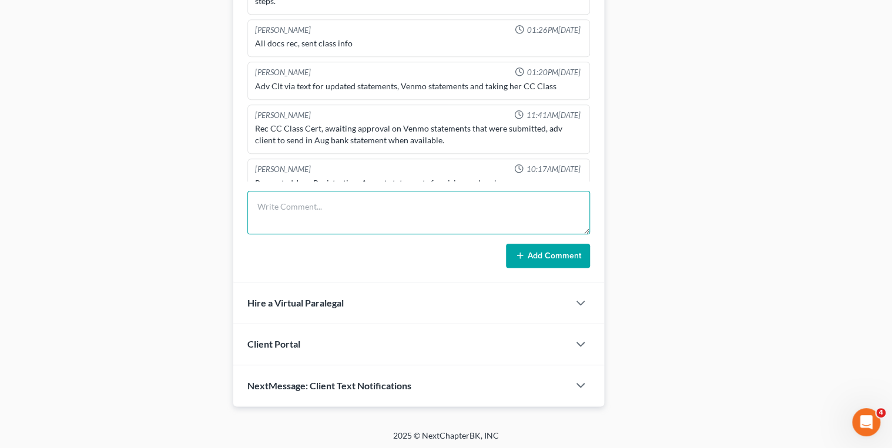
click at [387, 200] on textarea at bounding box center [418, 212] width 343 height 43
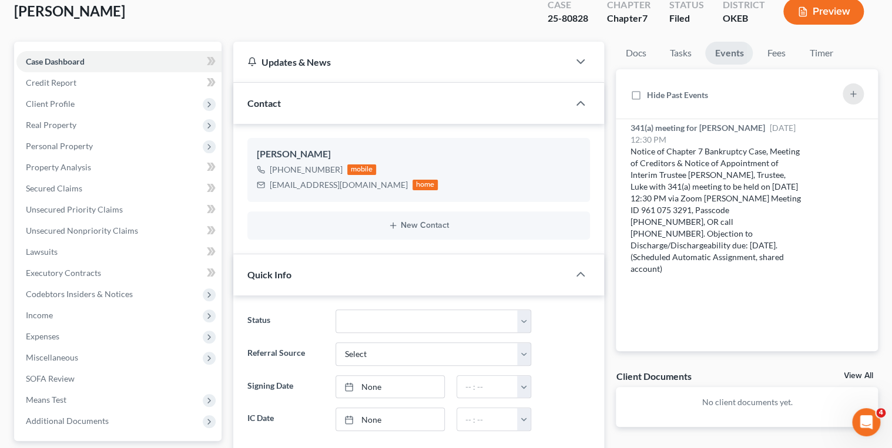
scroll to position [0, 0]
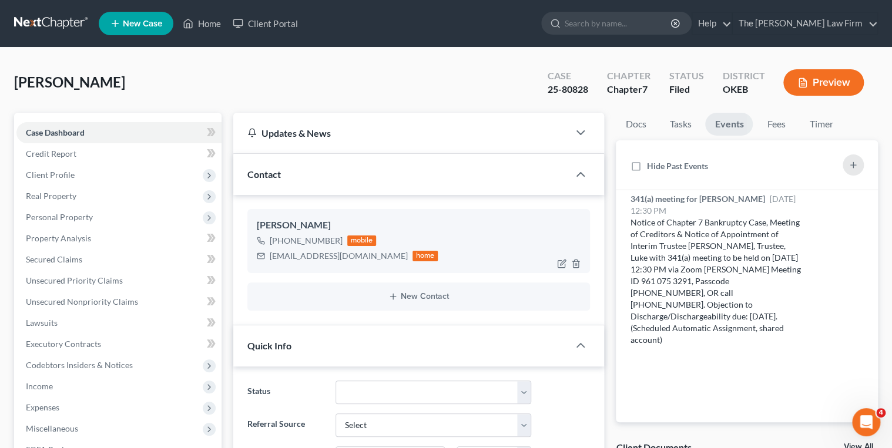
click at [315, 256] on div "[EMAIL_ADDRESS][DOMAIN_NAME]" at bounding box center [339, 256] width 138 height 12
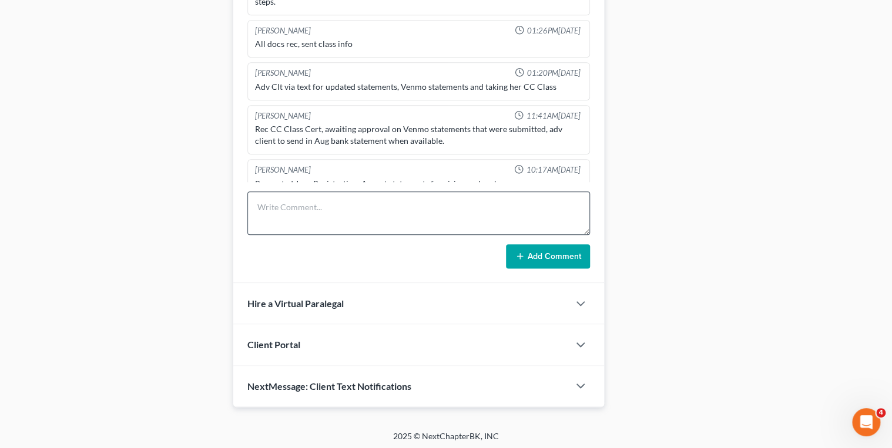
scroll to position [589, 0]
click at [381, 199] on textarea at bounding box center [418, 212] width 343 height 43
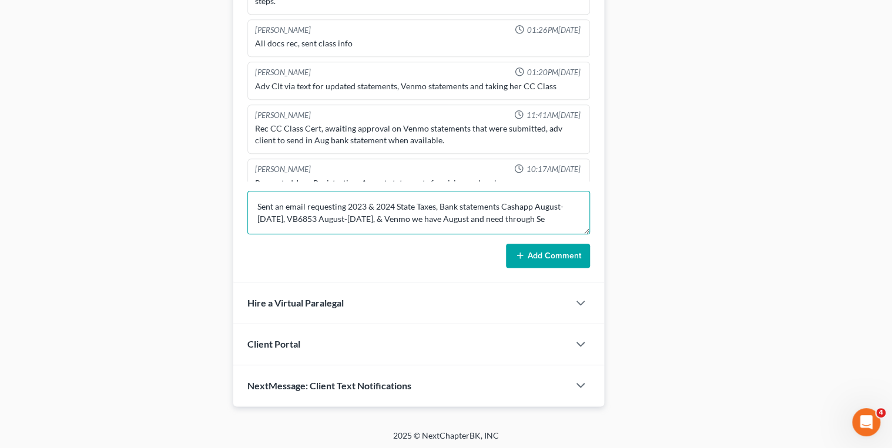
scroll to position [2, 0]
click at [330, 224] on textarea "Sent an email requesting 2023 & 2024 State Taxes, Bank statements Cashapp Augus…" at bounding box center [418, 212] width 343 height 43
drag, startPoint x: 329, startPoint y: 212, endPoint x: 367, endPoint y: 226, distance: 40.9
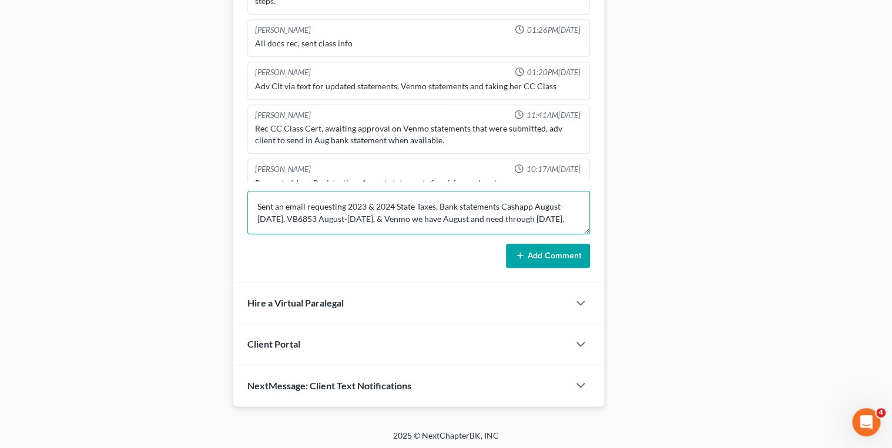
click at [367, 226] on textarea "Sent an email requesting 2023 & 2024 State Taxes, Bank statements Cashapp Augus…" at bounding box center [418, 212] width 343 height 43
click at [432, 223] on textarea "Sent an email requesting 2023 & 2024 State Taxes, Bank statements Cashapp Augus…" at bounding box center [418, 212] width 343 height 43
type textarea "Sent an email requesting 2023 & 2024 State Taxes, Bank statements Cashapp Augus…"
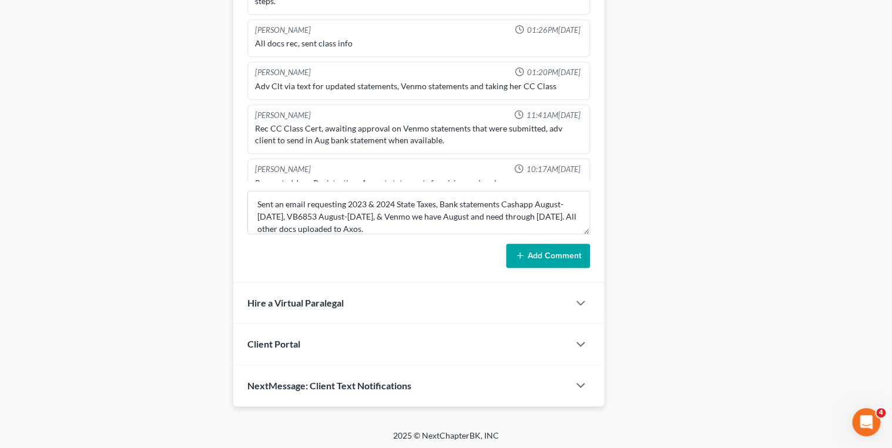
click at [534, 247] on button "Add Comment" at bounding box center [548, 256] width 84 height 25
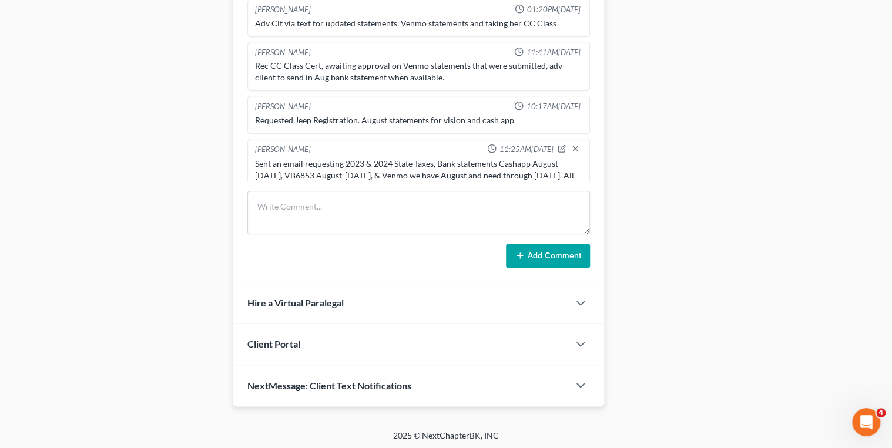
scroll to position [519, 0]
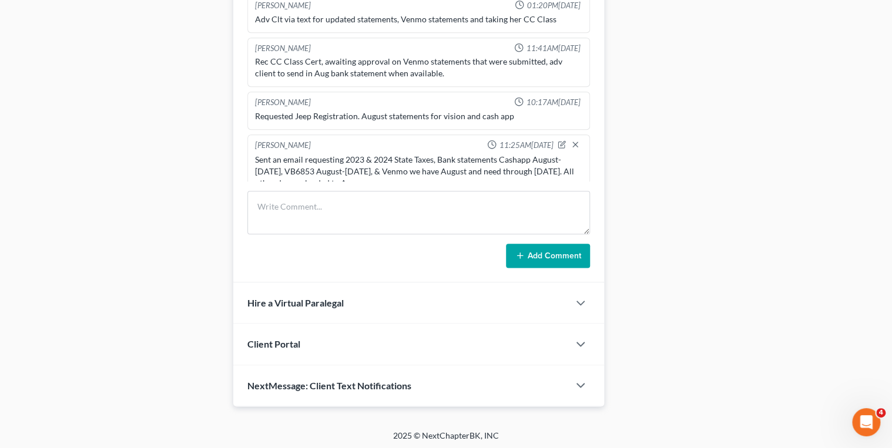
click at [322, 154] on div "Sent an email requesting 2023 & 2024 State Taxes, Bank statements Cashapp Augus…" at bounding box center [419, 171] width 328 height 35
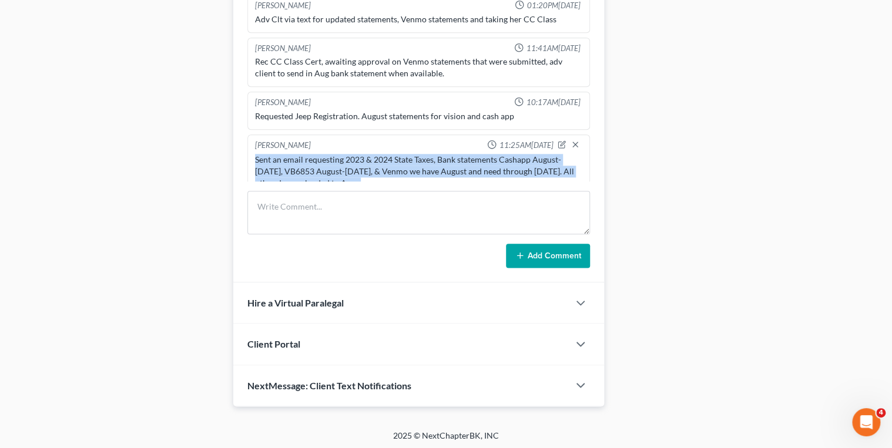
click at [322, 154] on div "Sent an email requesting 2023 & 2024 State Taxes, Bank statements Cashapp Augus…" at bounding box center [419, 171] width 328 height 35
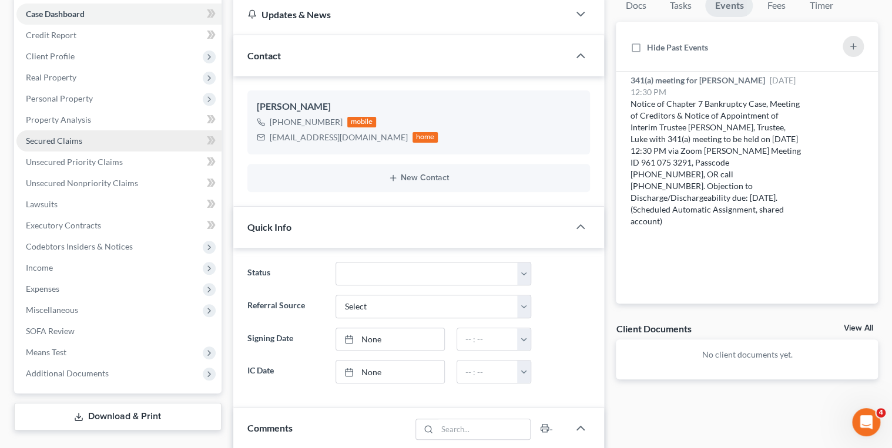
scroll to position [72, 0]
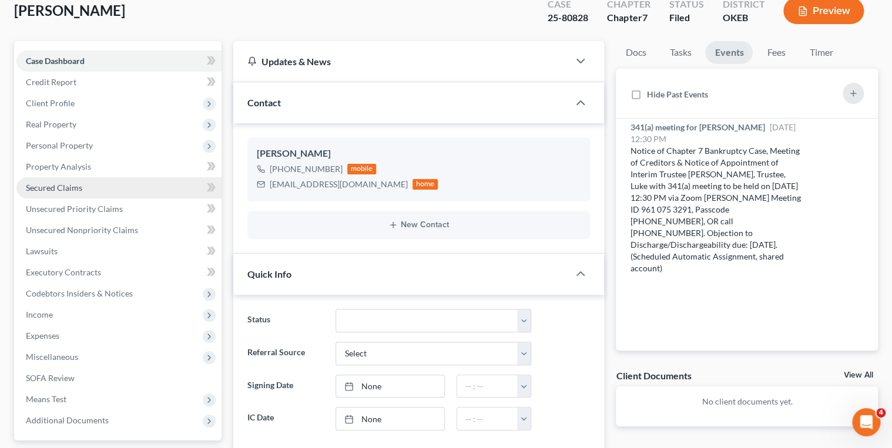
click at [71, 186] on span "Secured Claims" at bounding box center [54, 188] width 56 height 10
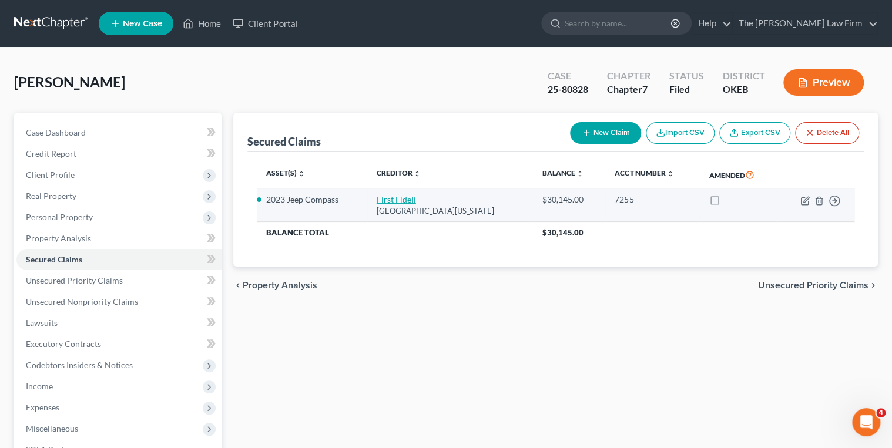
click at [390, 203] on link "First Fideli" at bounding box center [396, 200] width 39 height 10
select select "37"
select select "0"
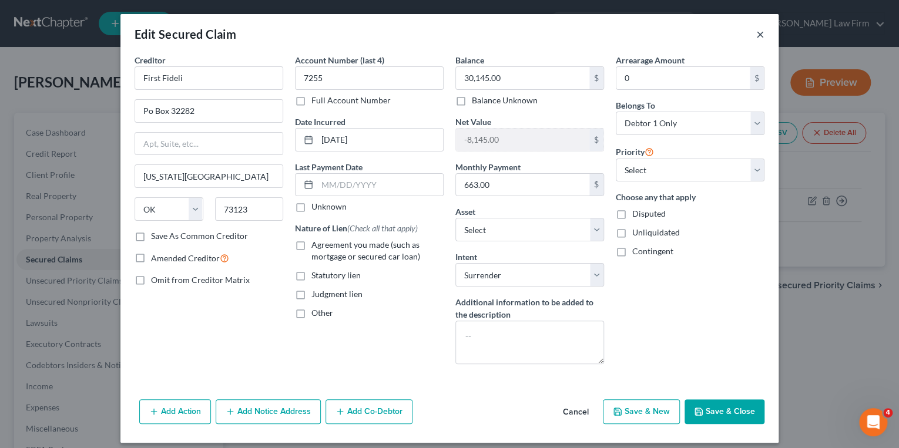
click at [756, 34] on button "×" at bounding box center [760, 34] width 8 height 14
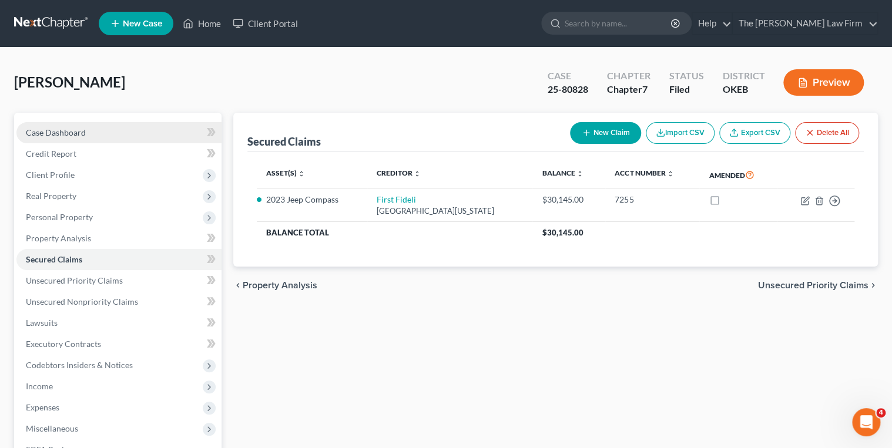
click at [153, 133] on link "Case Dashboard" at bounding box center [118, 132] width 205 height 21
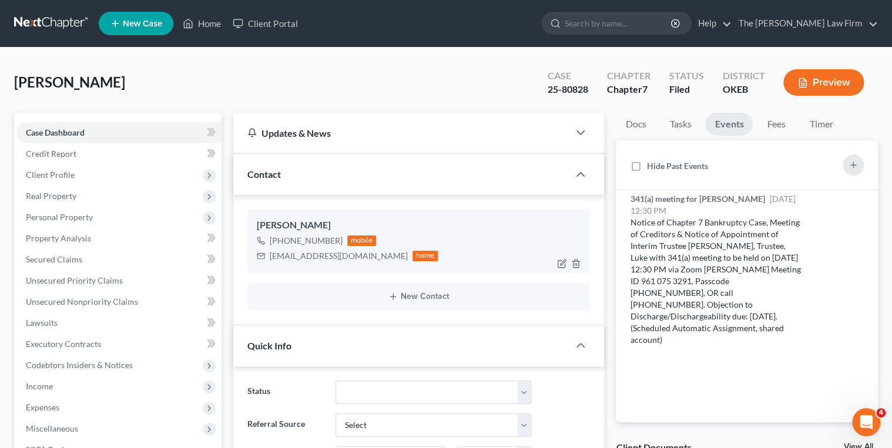
scroll to position [520, 0]
click at [310, 259] on div "[EMAIL_ADDRESS][DOMAIN_NAME]" at bounding box center [339, 256] width 138 height 12
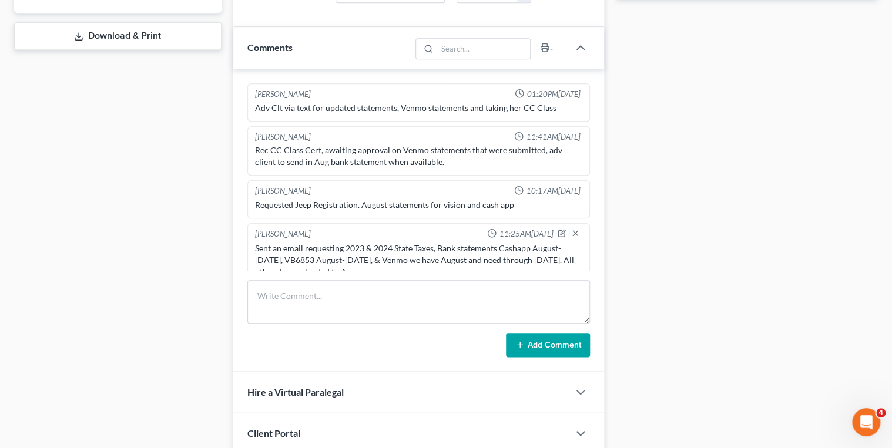
scroll to position [517, 0]
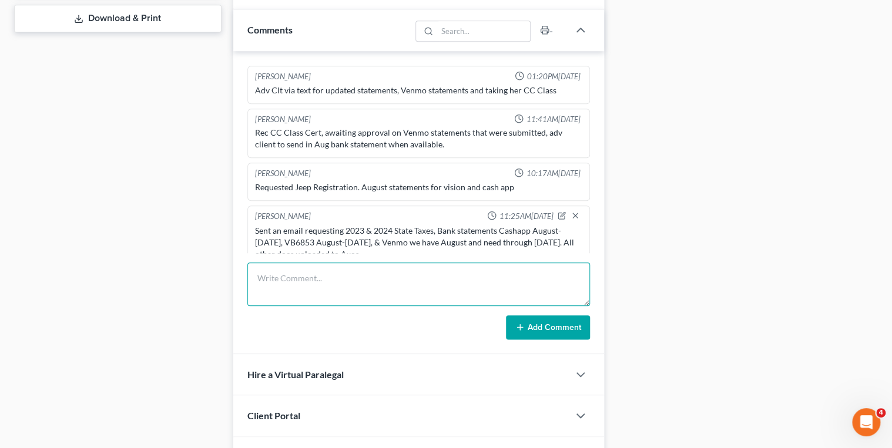
click at [309, 272] on textarea at bounding box center [418, 284] width 343 height 43
type textarea "Emailed reaffirmation inquiry email."
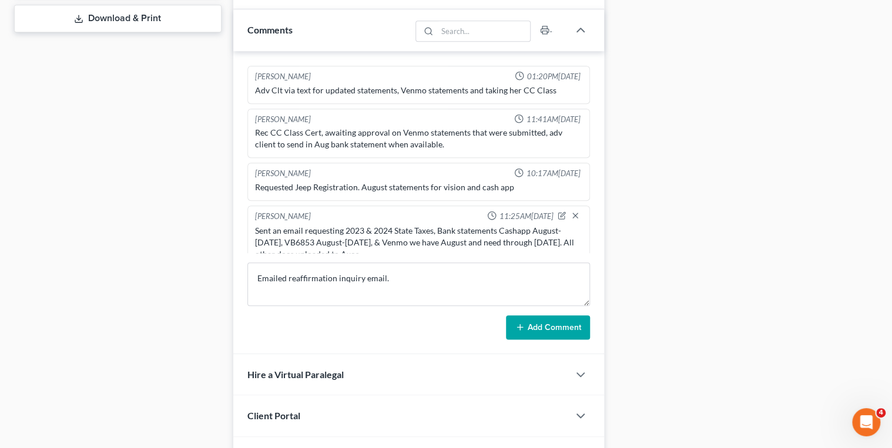
click at [521, 324] on icon at bounding box center [519, 327] width 9 height 9
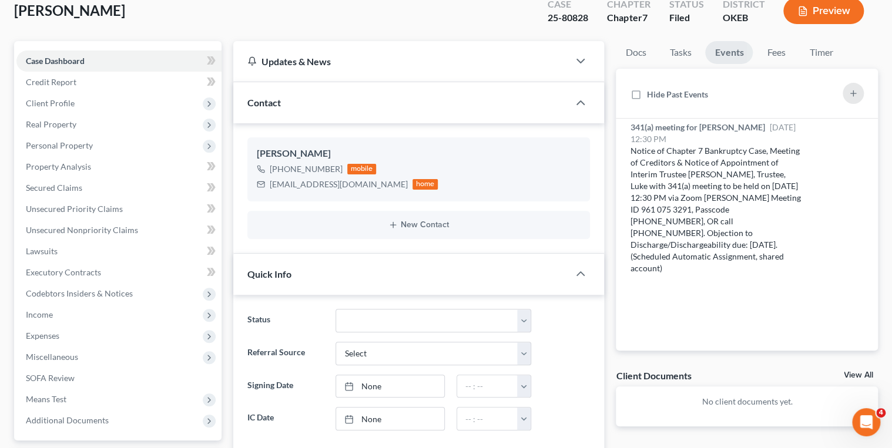
scroll to position [0, 0]
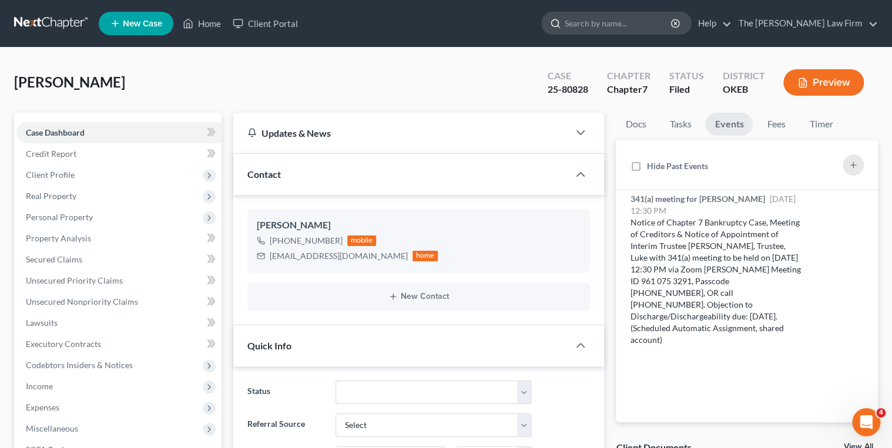
click at [619, 26] on input "search" at bounding box center [619, 23] width 108 height 22
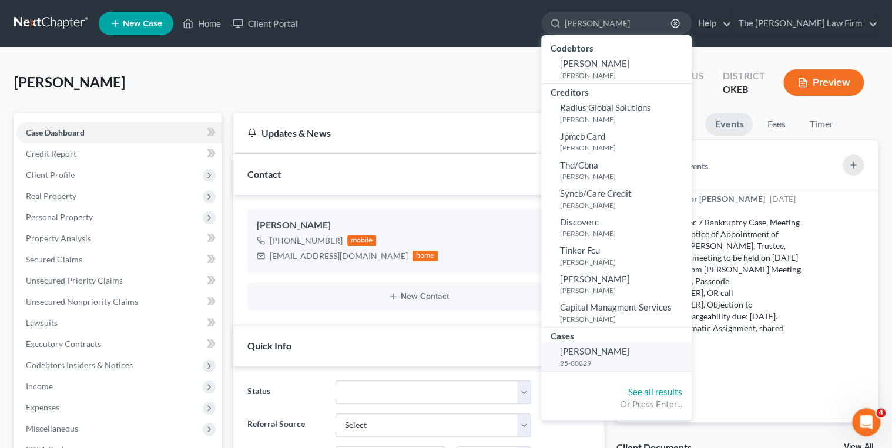
type input "[PERSON_NAME]"
click at [630, 349] on span "[PERSON_NAME]" at bounding box center [595, 351] width 70 height 11
select select "4"
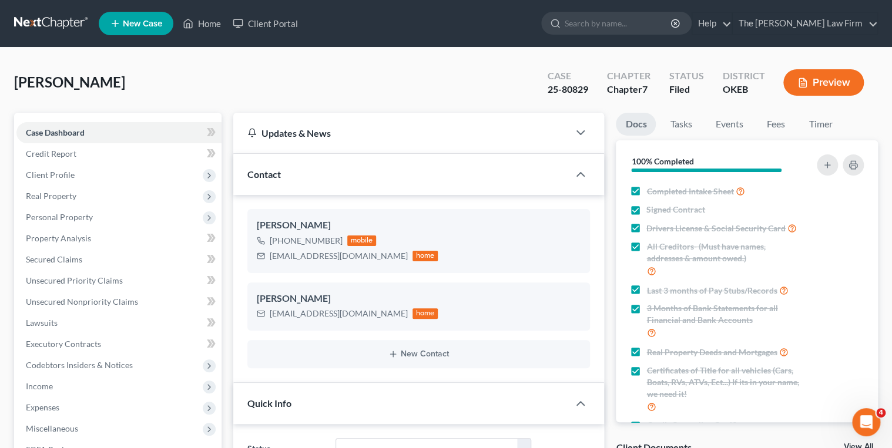
scroll to position [747, 0]
click at [559, 93] on div "25-80829" at bounding box center [568, 90] width 41 height 14
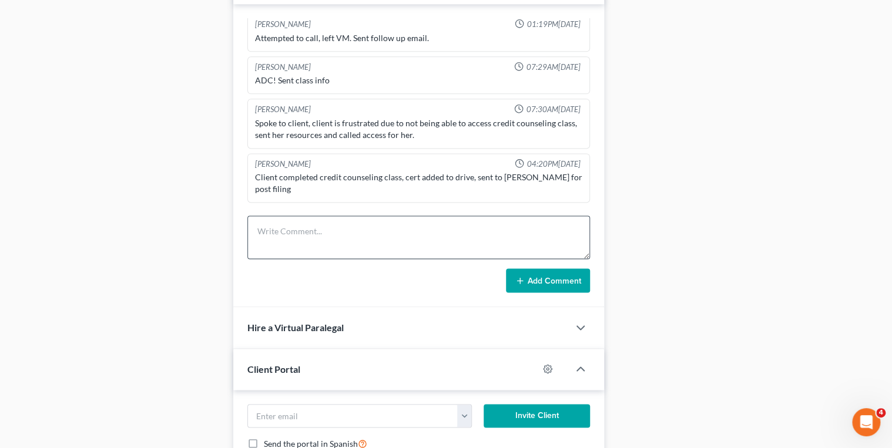
scroll to position [658, 0]
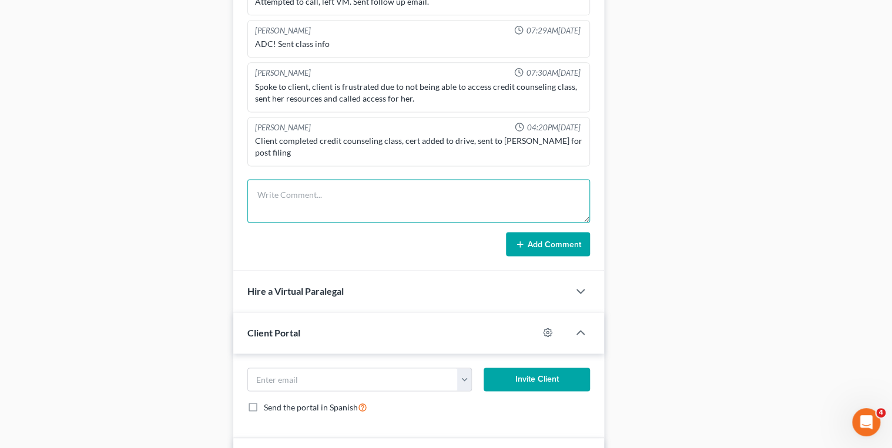
click at [329, 197] on textarea at bounding box center [418, 200] width 343 height 43
click at [338, 195] on textarea "All docs uploaded to Axos." at bounding box center [418, 200] width 343 height 43
type textarea "All docs uploaded to Axos."
click at [535, 244] on button "Add Comment" at bounding box center [548, 244] width 84 height 25
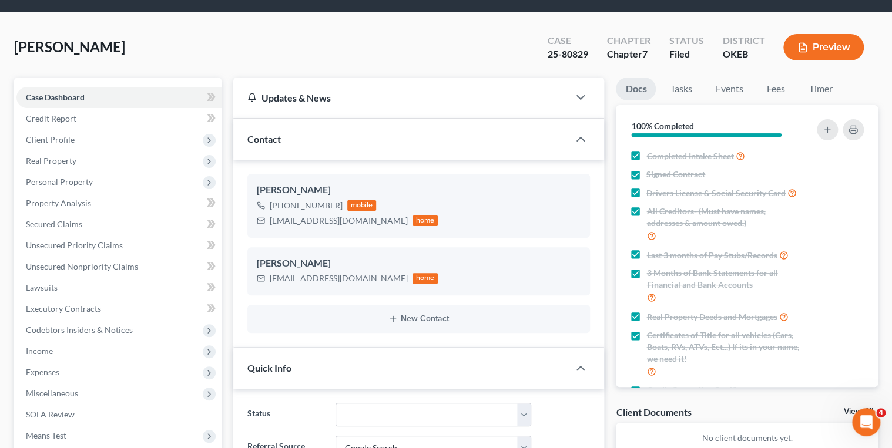
scroll to position [0, 0]
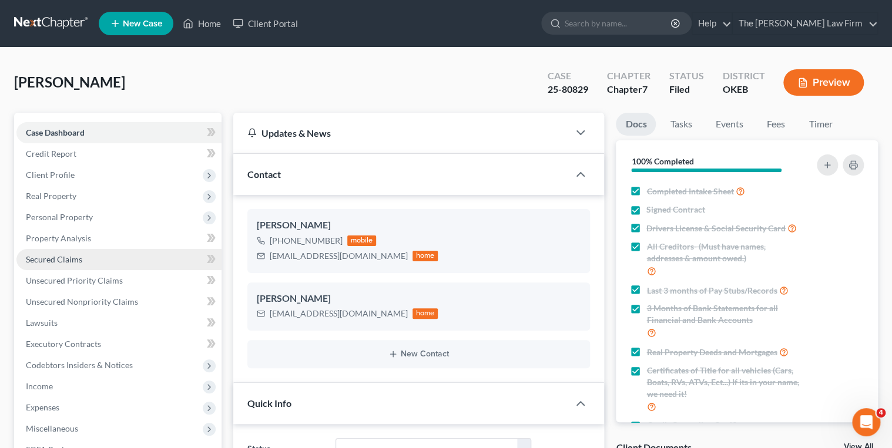
click at [73, 255] on span "Secured Claims" at bounding box center [54, 259] width 56 height 10
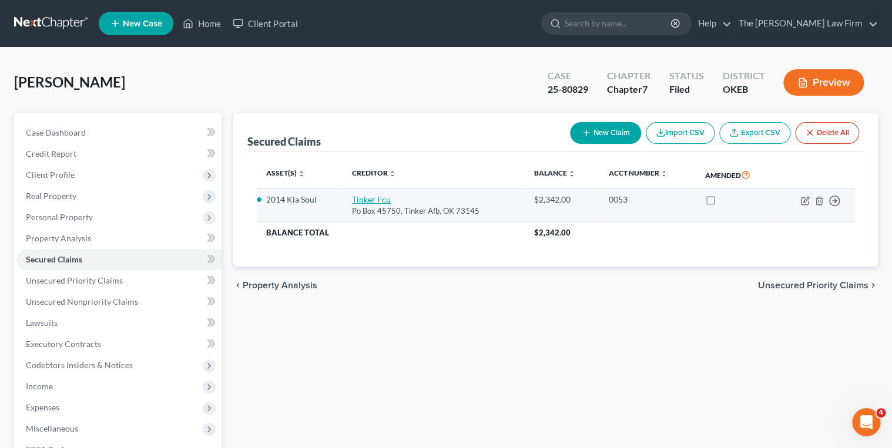
click at [357, 198] on link "Tinker Fcu" at bounding box center [371, 200] width 39 height 10
select select "37"
select select "2"
select select "0"
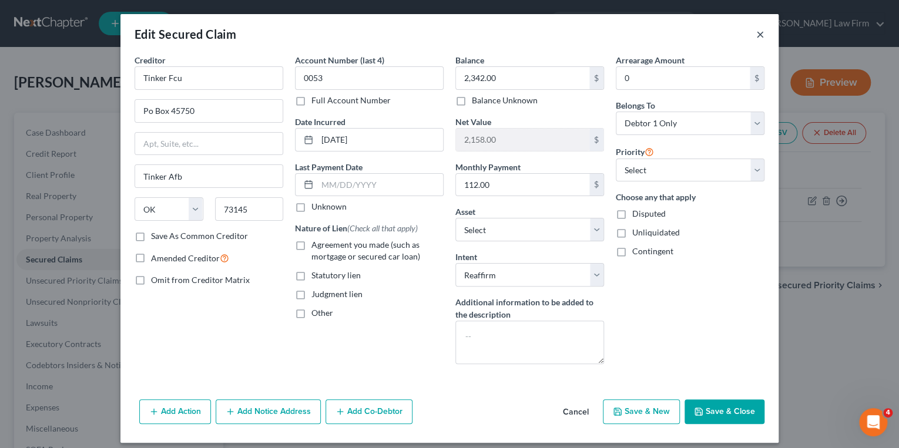
click at [756, 32] on button "×" at bounding box center [760, 34] width 8 height 14
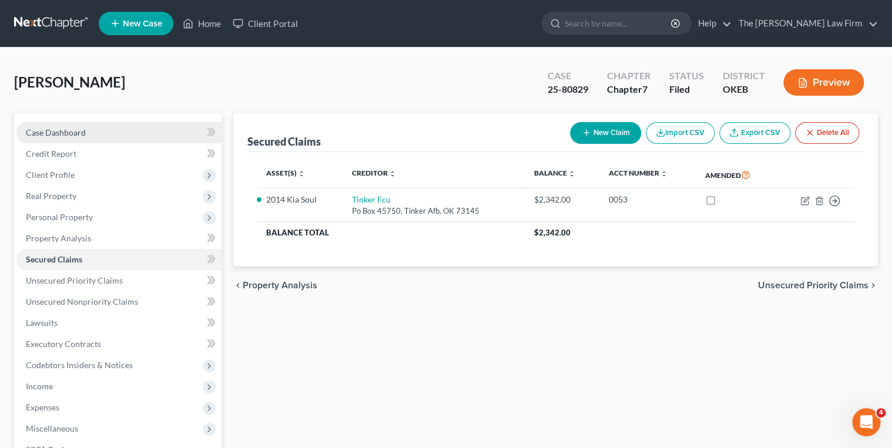
click at [143, 136] on link "Case Dashboard" at bounding box center [118, 132] width 205 height 21
select select "4"
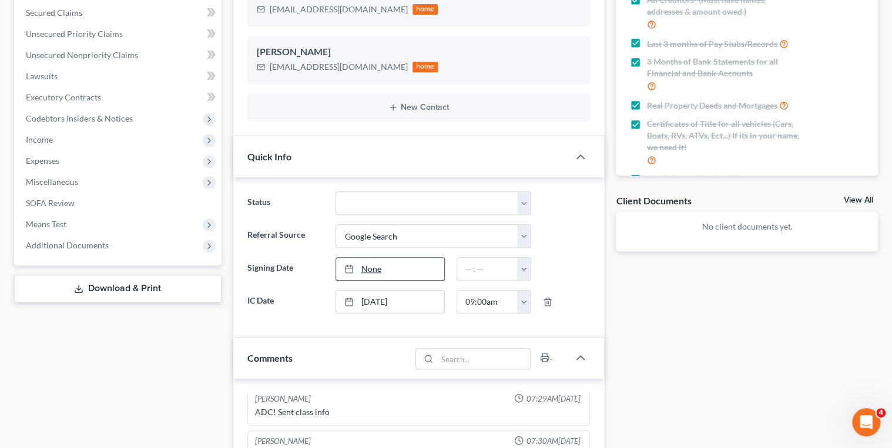
scroll to position [188, 0]
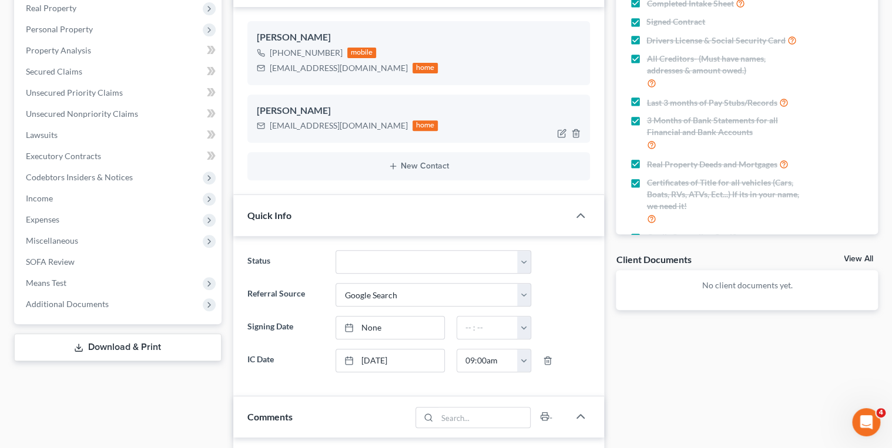
click at [322, 125] on div "[EMAIL_ADDRESS][DOMAIN_NAME]" at bounding box center [339, 126] width 138 height 12
click at [323, 67] on div "[EMAIL_ADDRESS][DOMAIN_NAME]" at bounding box center [339, 68] width 138 height 12
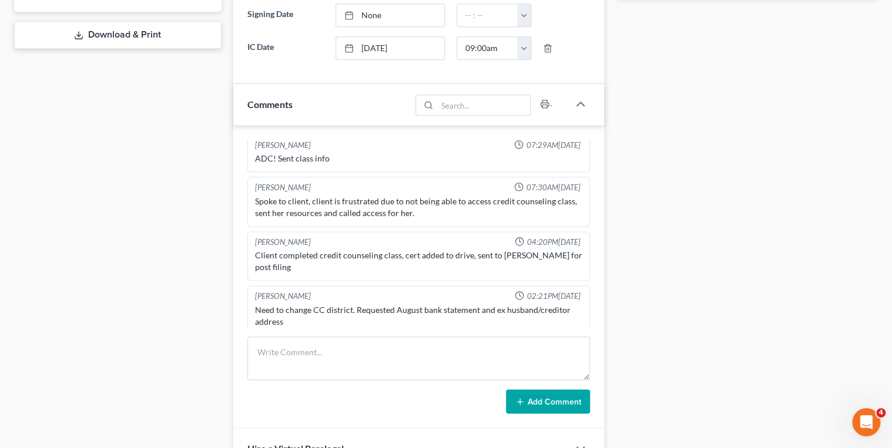
scroll to position [658, 0]
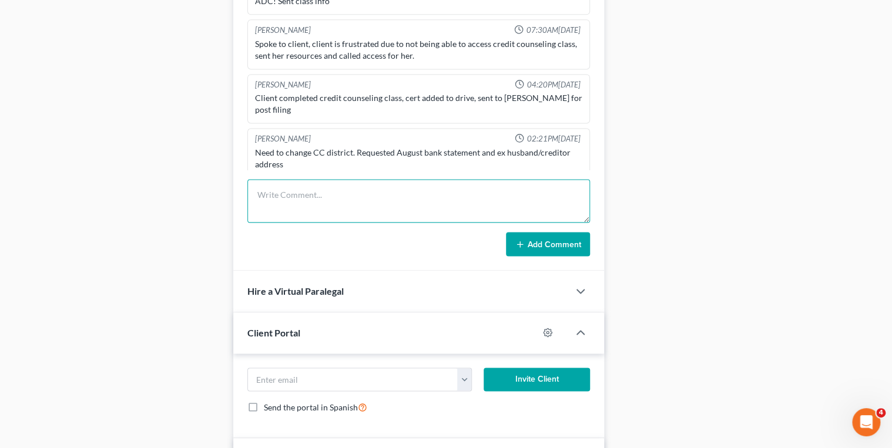
click at [356, 196] on textarea at bounding box center [418, 200] width 343 height 43
type textarea "Emailed reaffirmation inquiry email."
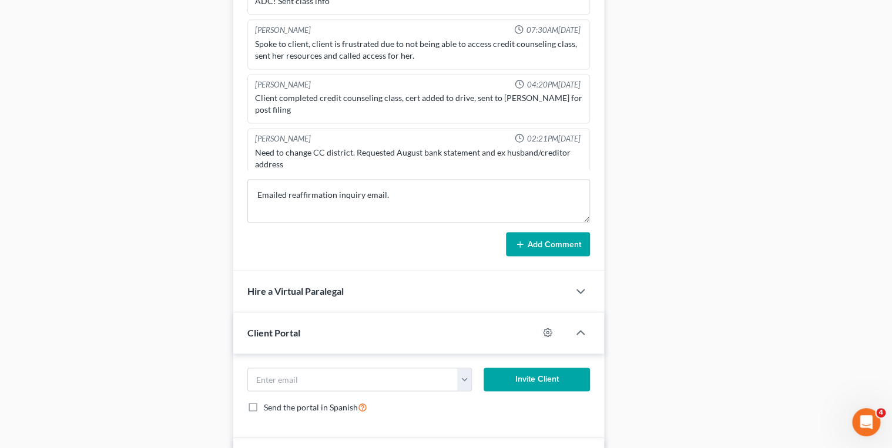
click at [531, 241] on button "Add Comment" at bounding box center [548, 244] width 84 height 25
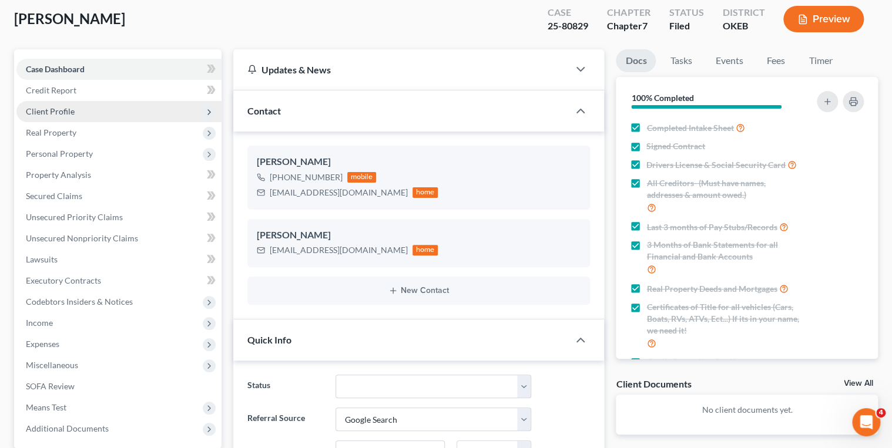
scroll to position [47, 0]
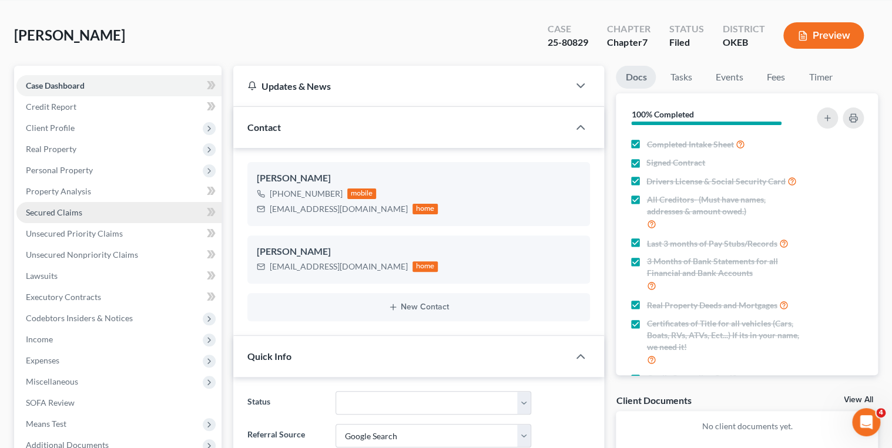
click at [82, 210] on link "Secured Claims" at bounding box center [118, 212] width 205 height 21
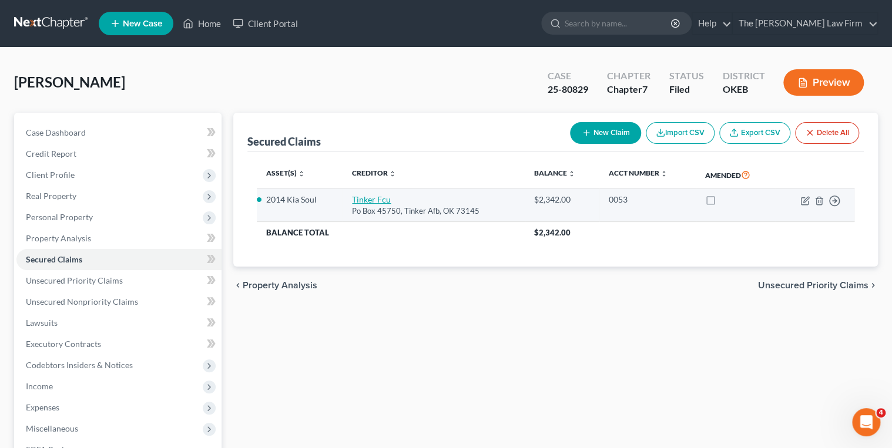
click at [364, 199] on link "Tinker Fcu" at bounding box center [371, 200] width 39 height 10
select select "37"
select select "7"
select select "2"
select select "0"
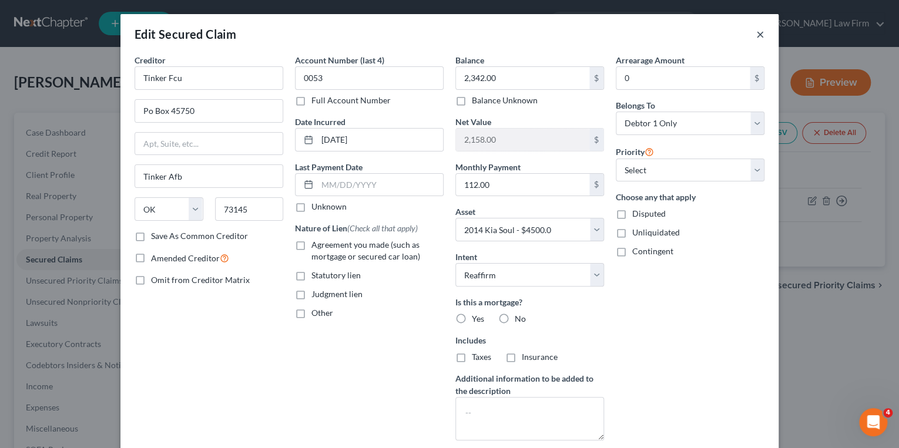
click at [759, 39] on button "×" at bounding box center [760, 34] width 8 height 14
